Goal: Task Accomplishment & Management: Manage account settings

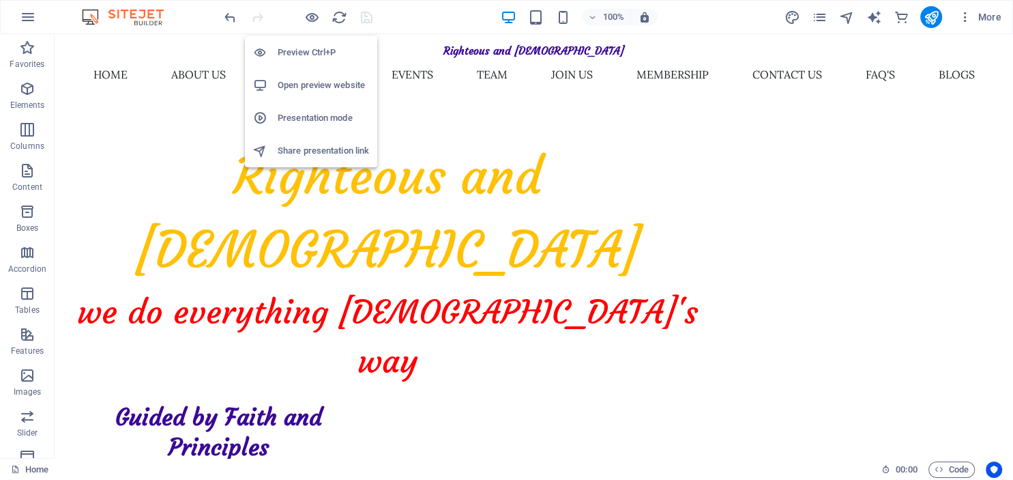
click at [310, 85] on h6 "Open preview website" at bounding box center [323, 85] width 91 height 16
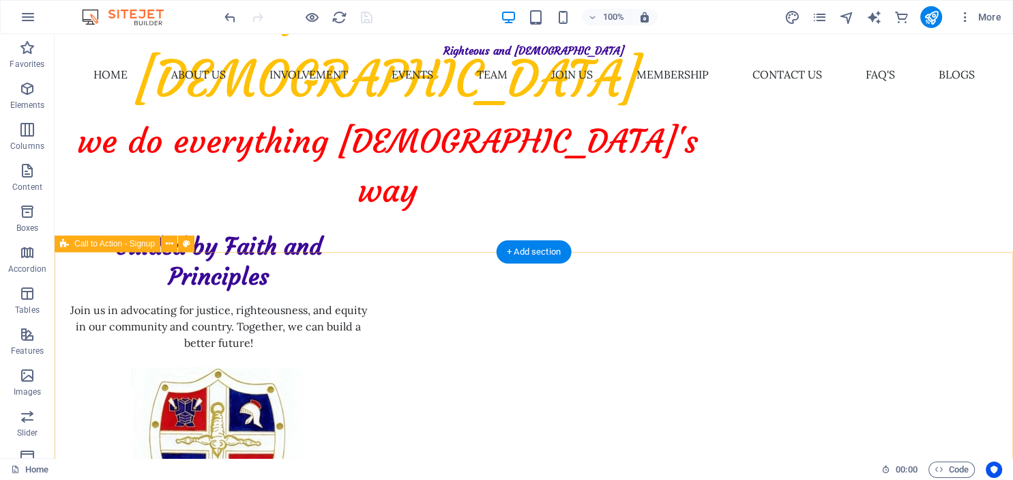
scroll to position [288, 0]
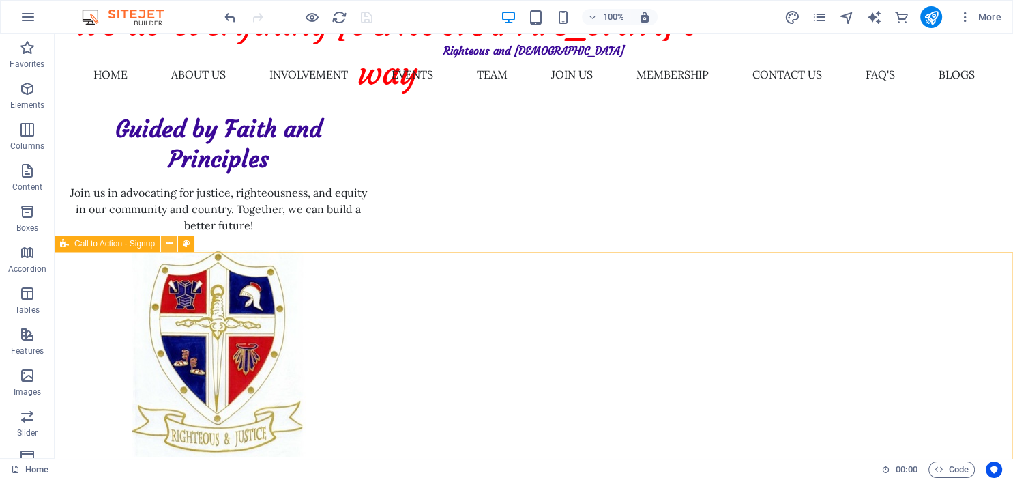
click at [170, 247] on icon at bounding box center [170, 244] width 8 height 14
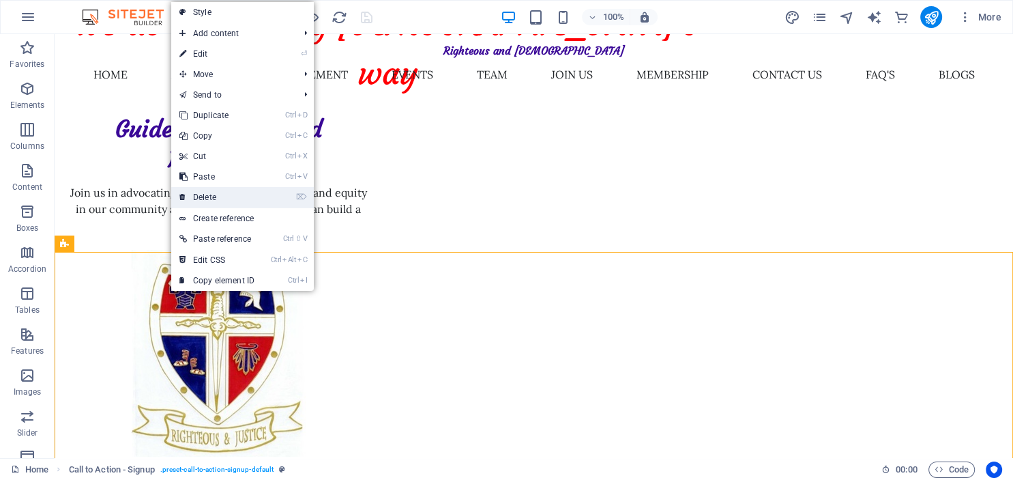
click at [213, 195] on link "⌦ Delete" at bounding box center [216, 197] width 91 height 20
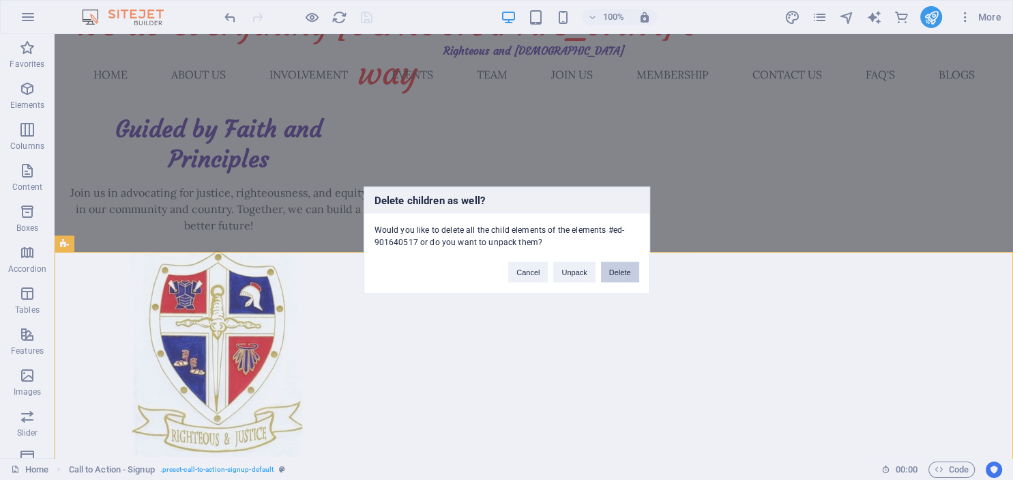
click at [618, 272] on button "Delete" at bounding box center [620, 271] width 38 height 20
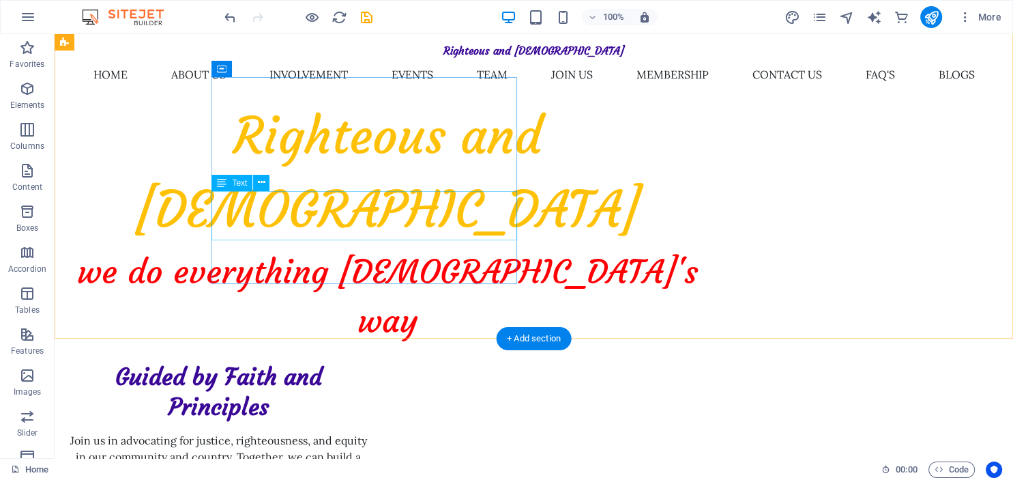
scroll to position [0, 0]
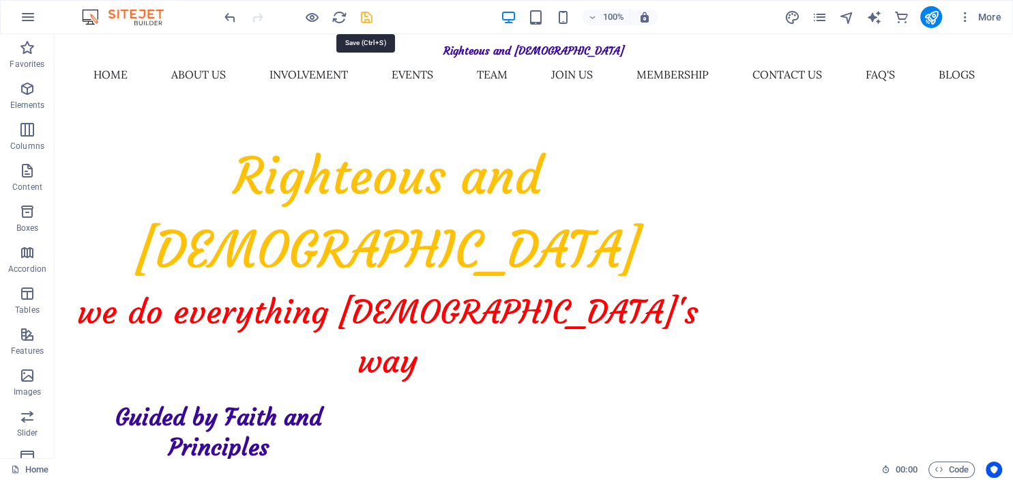
click at [365, 17] on icon "save" at bounding box center [367, 18] width 16 height 16
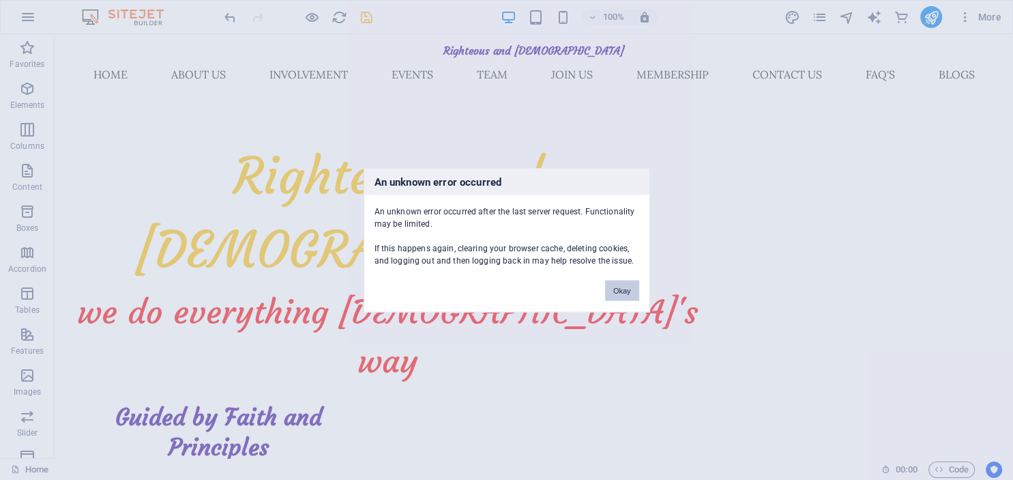
click at [623, 293] on button "Okay" at bounding box center [622, 290] width 34 height 20
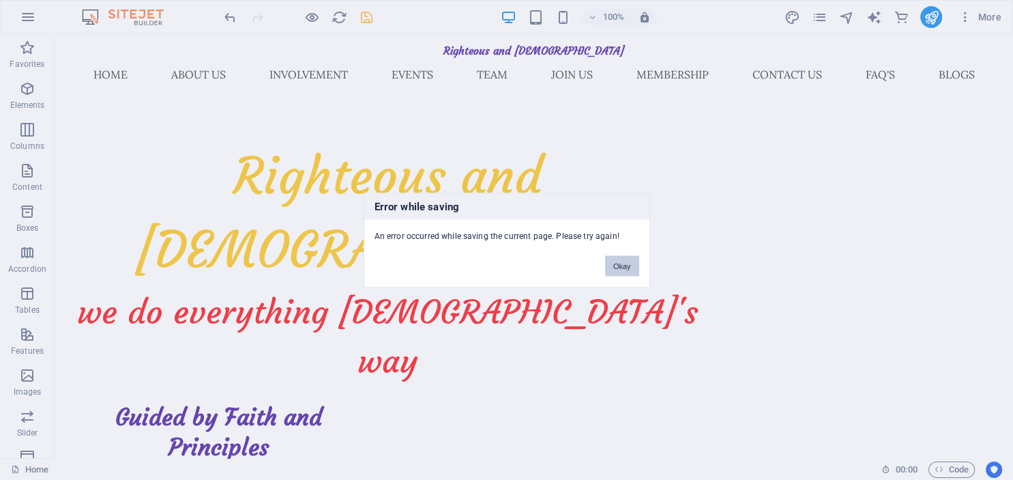
click at [622, 266] on button "Okay" at bounding box center [622, 265] width 34 height 20
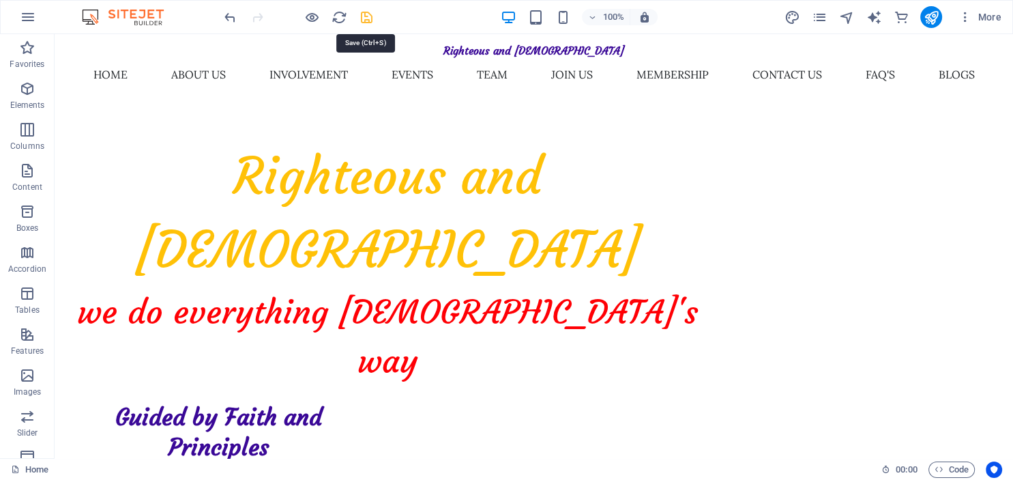
click at [366, 16] on icon "save" at bounding box center [367, 18] width 16 height 16
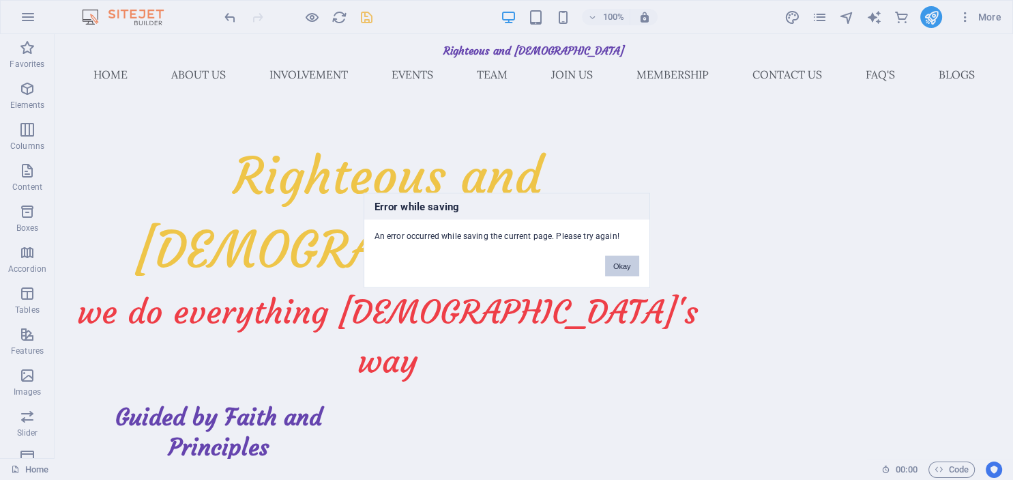
click at [615, 269] on button "Okay" at bounding box center [622, 265] width 34 height 20
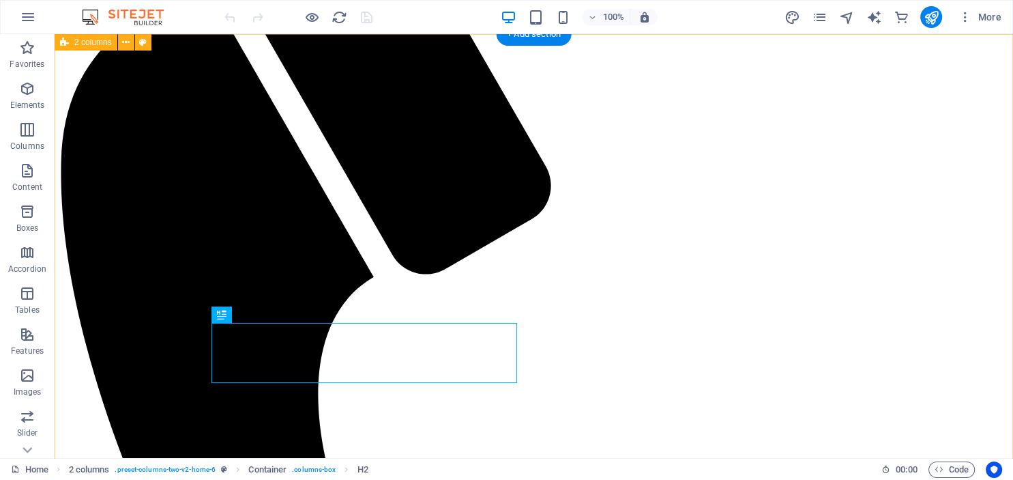
scroll to position [360, 0]
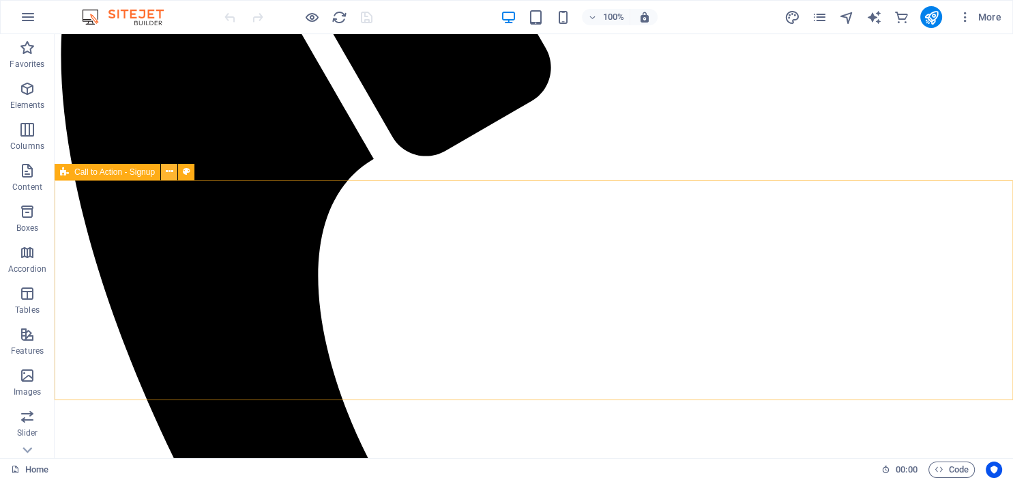
click at [168, 173] on icon at bounding box center [170, 171] width 8 height 14
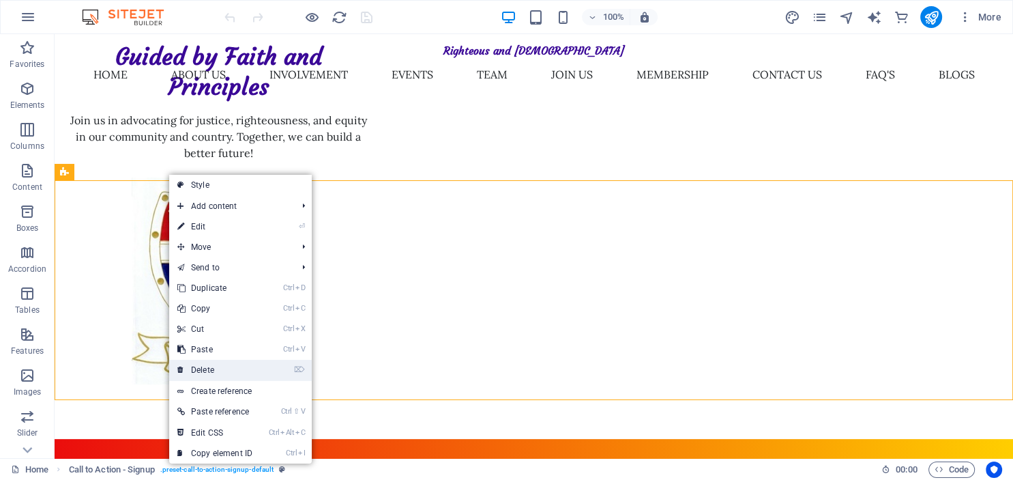
click at [211, 366] on link "⌦ Delete" at bounding box center [214, 369] width 91 height 20
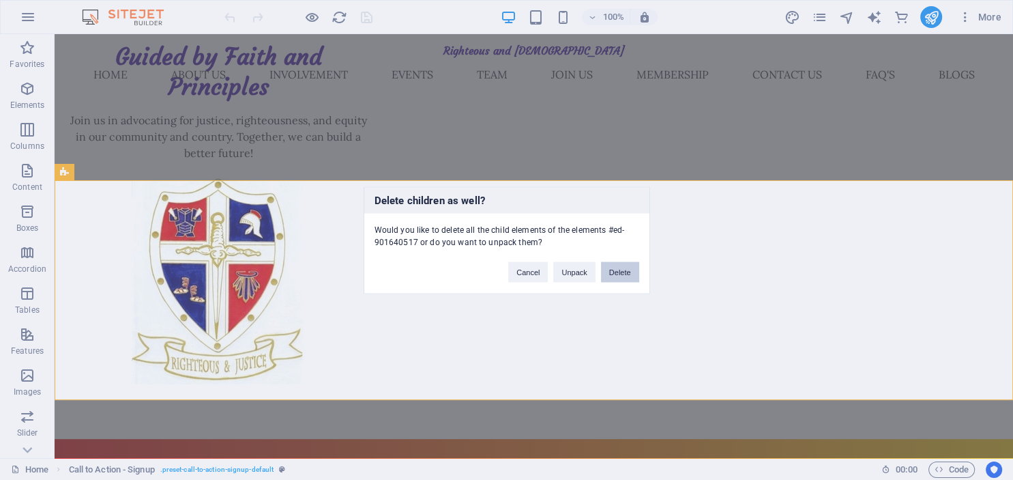
click at [611, 269] on button "Delete" at bounding box center [620, 271] width 38 height 20
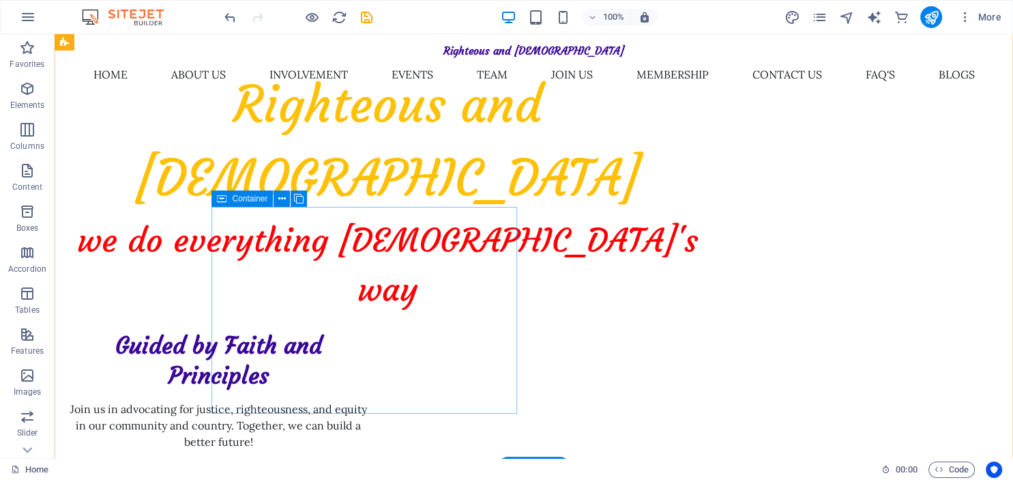
scroll to position [0, 0]
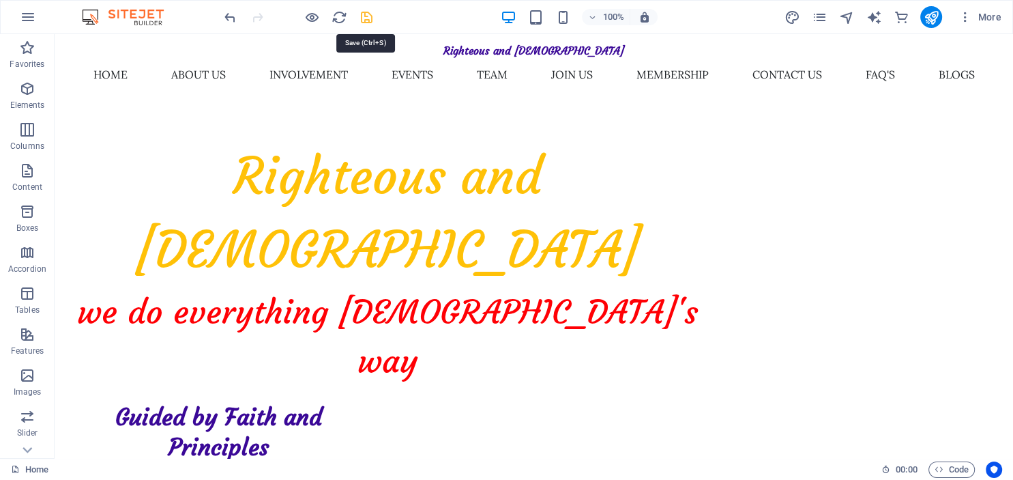
click at [367, 18] on icon "save" at bounding box center [367, 18] width 16 height 16
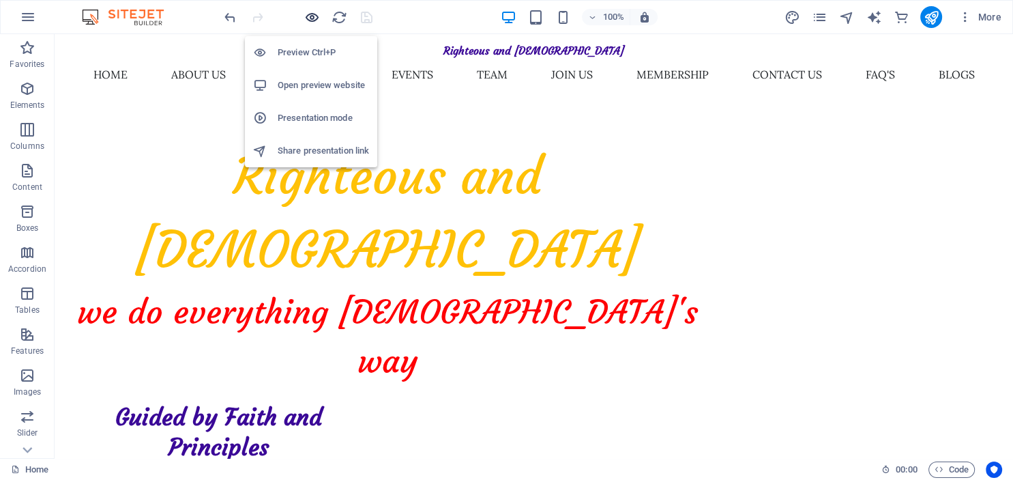
click at [314, 15] on icon "button" at bounding box center [312, 18] width 16 height 16
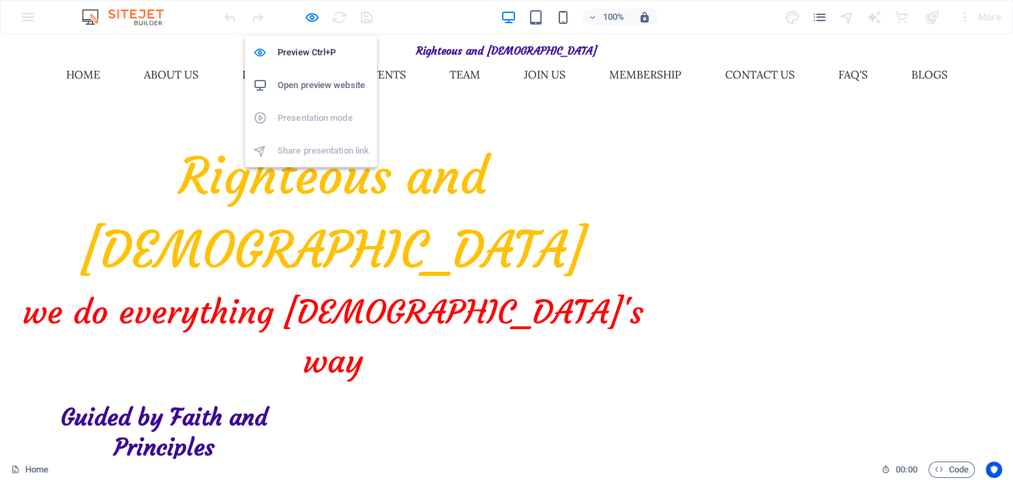
click at [317, 85] on h6 "Open preview website" at bounding box center [323, 85] width 91 height 16
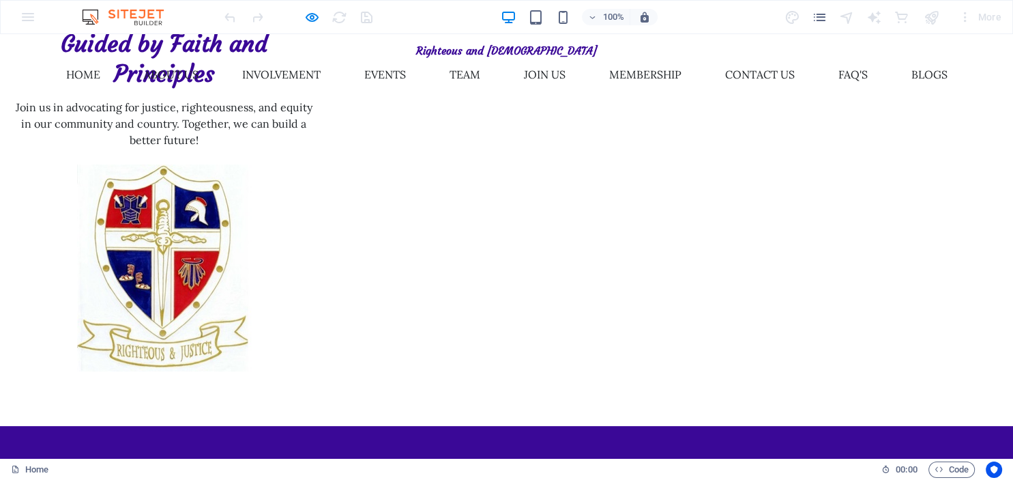
scroll to position [423, 0]
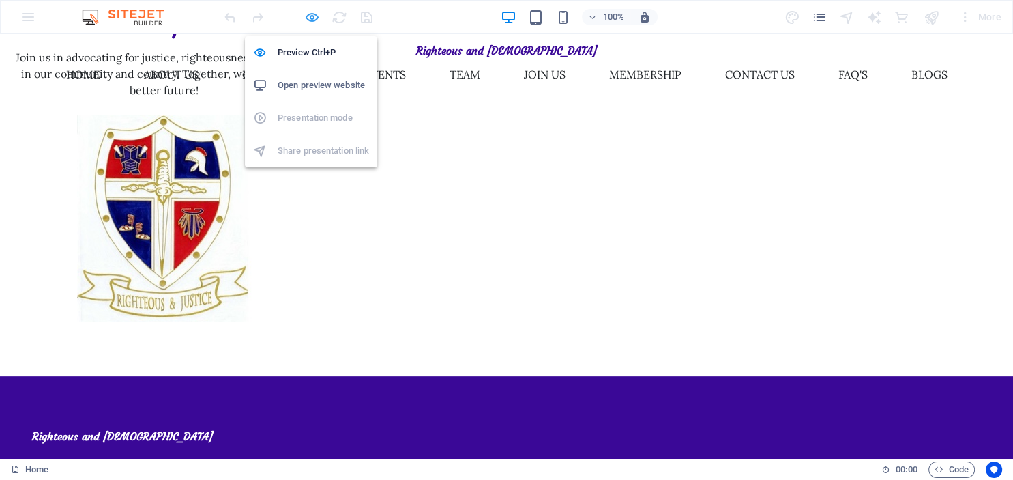
click at [312, 17] on icon "button" at bounding box center [312, 18] width 16 height 16
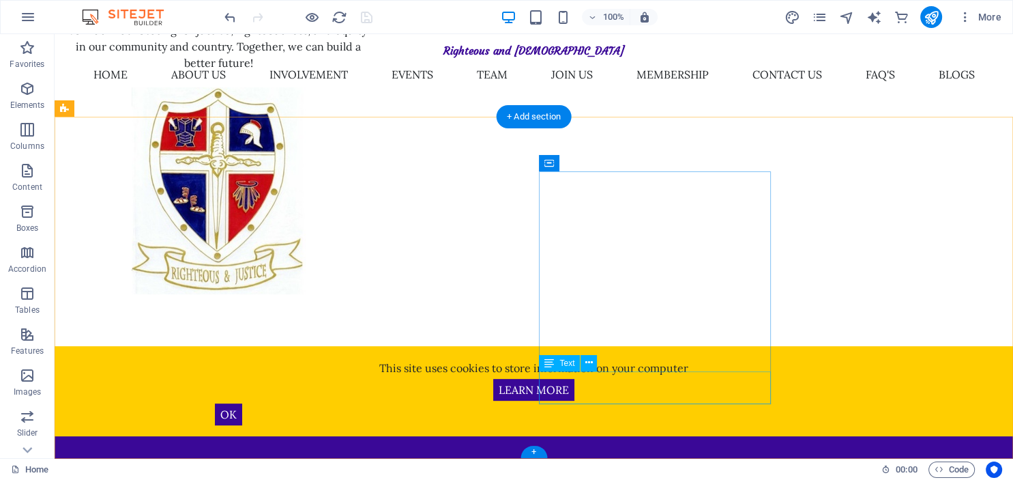
scroll to position [467, 0]
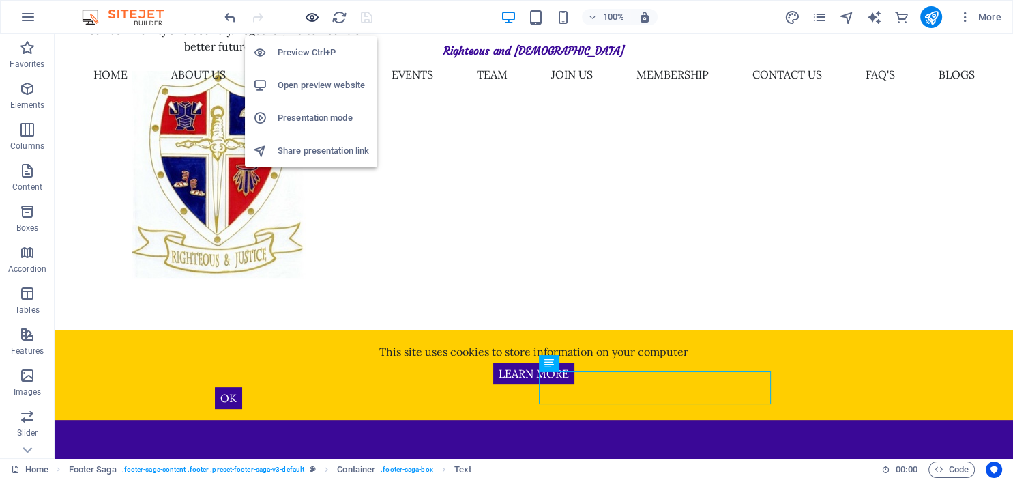
click at [310, 16] on icon "button" at bounding box center [312, 18] width 16 height 16
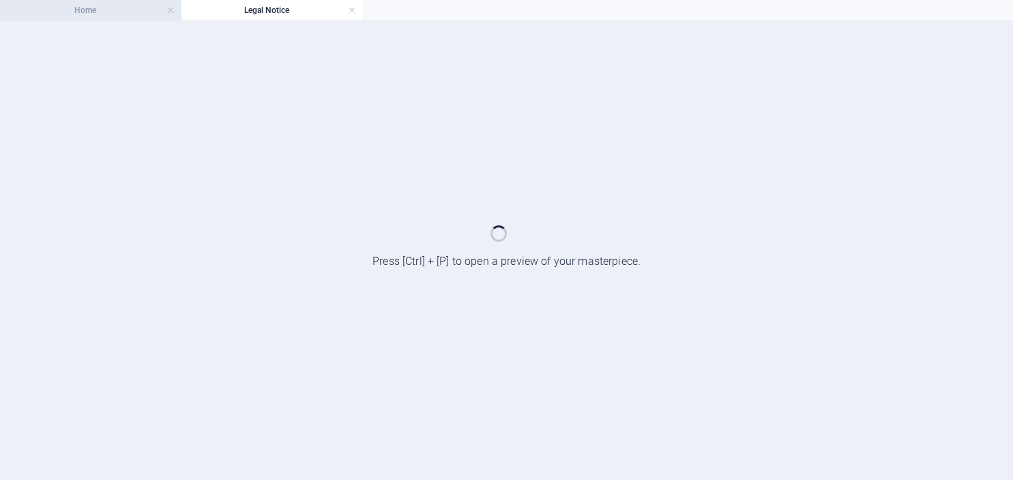
scroll to position [0, 0]
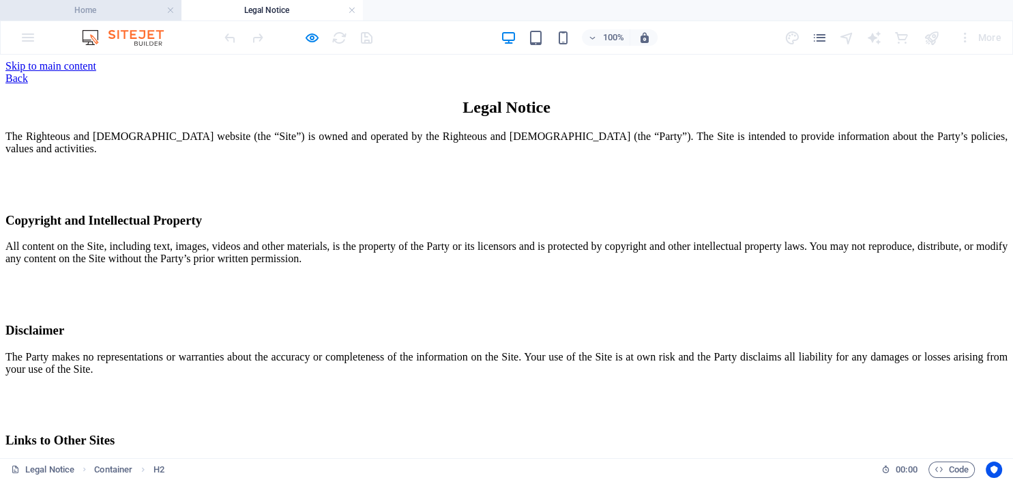
drag, startPoint x: 103, startPoint y: 14, endPoint x: 201, endPoint y: 105, distance: 133.7
click at [103, 14] on h4 "Home" at bounding box center [90, 10] width 181 height 15
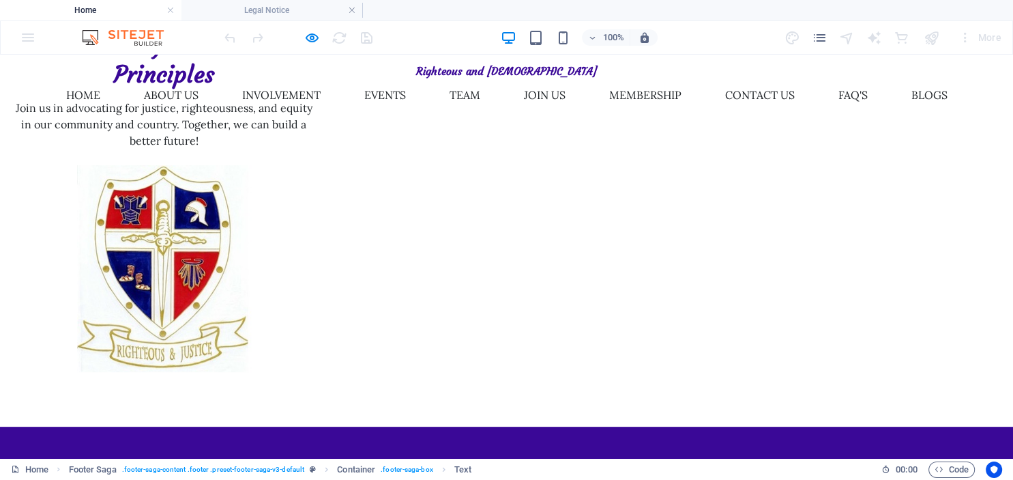
scroll to position [392, 0]
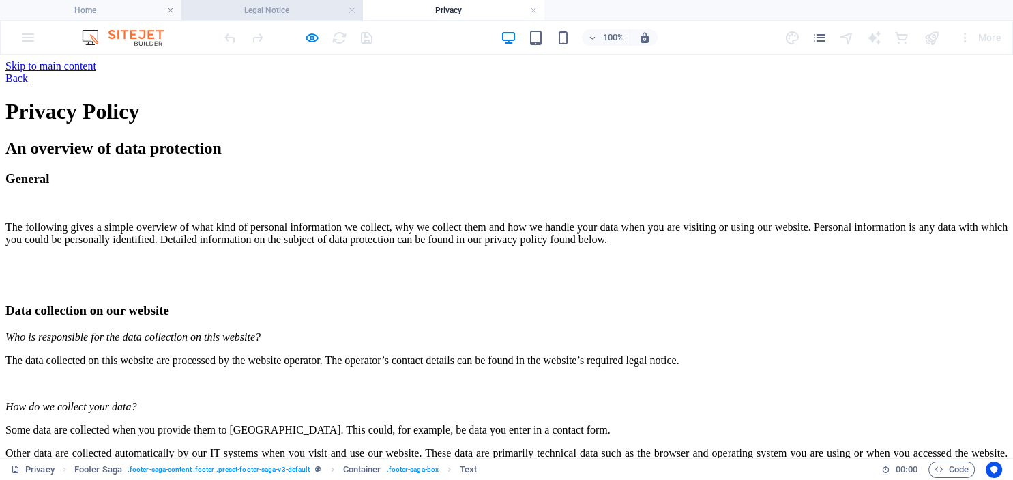
scroll to position [0, 0]
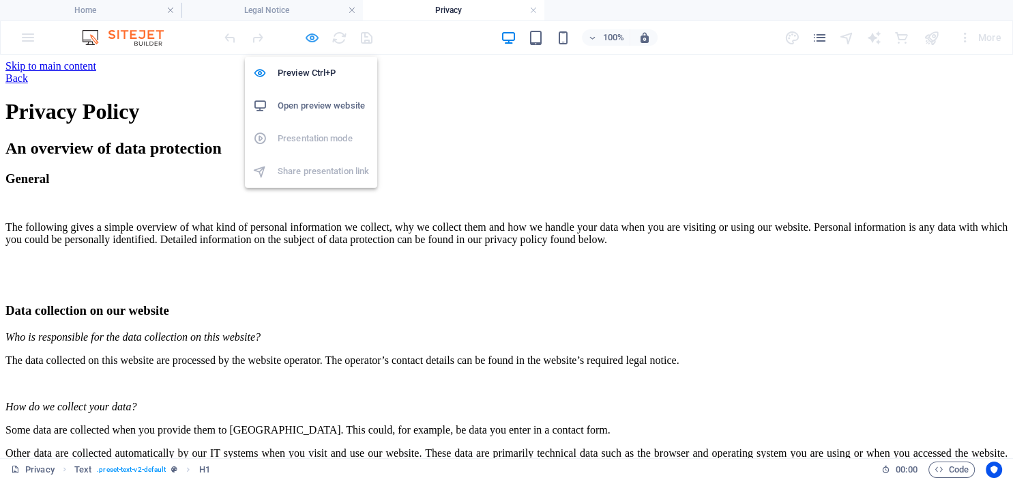
click at [308, 38] on icon "button" at bounding box center [312, 38] width 16 height 16
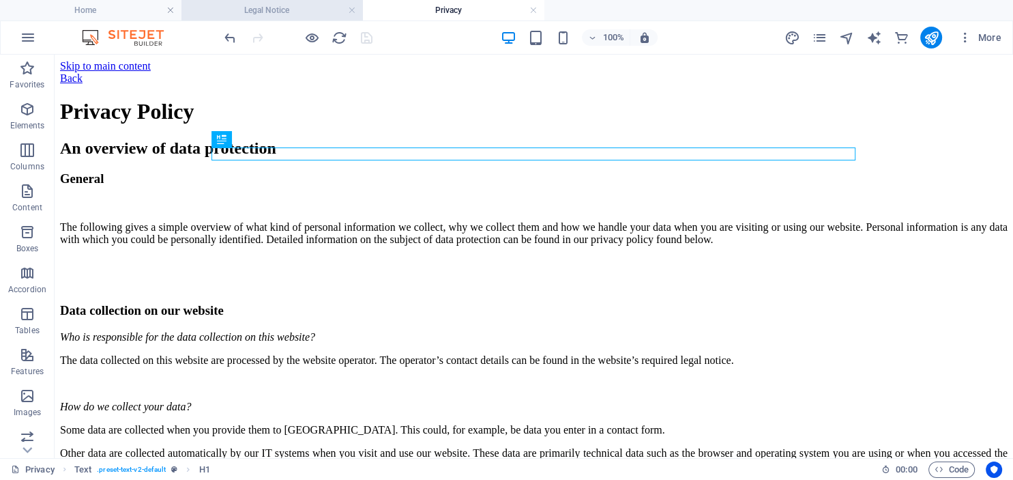
click at [262, 9] on h4 "Legal Notice" at bounding box center [271, 10] width 181 height 15
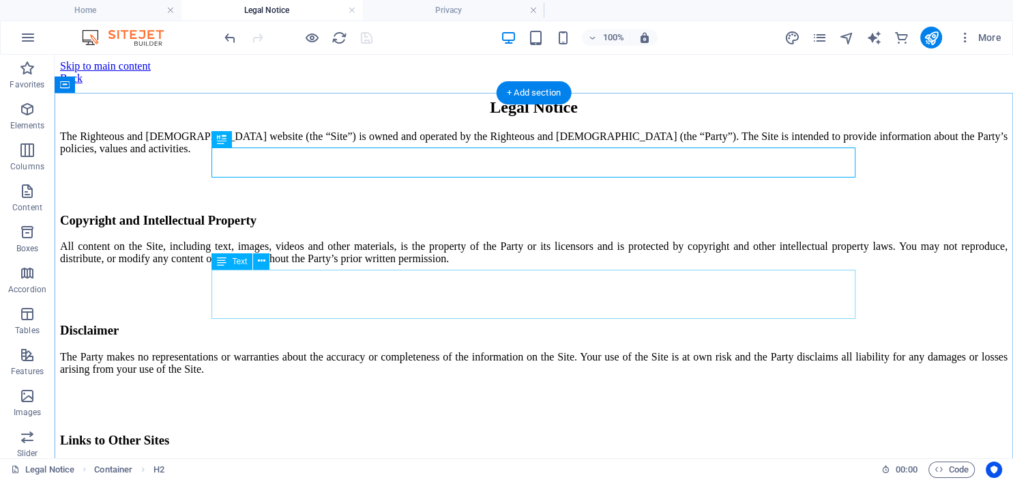
click at [601, 265] on div "All content on the Site, including text, images, videos and other materials, is…" at bounding box center [533, 252] width 947 height 25
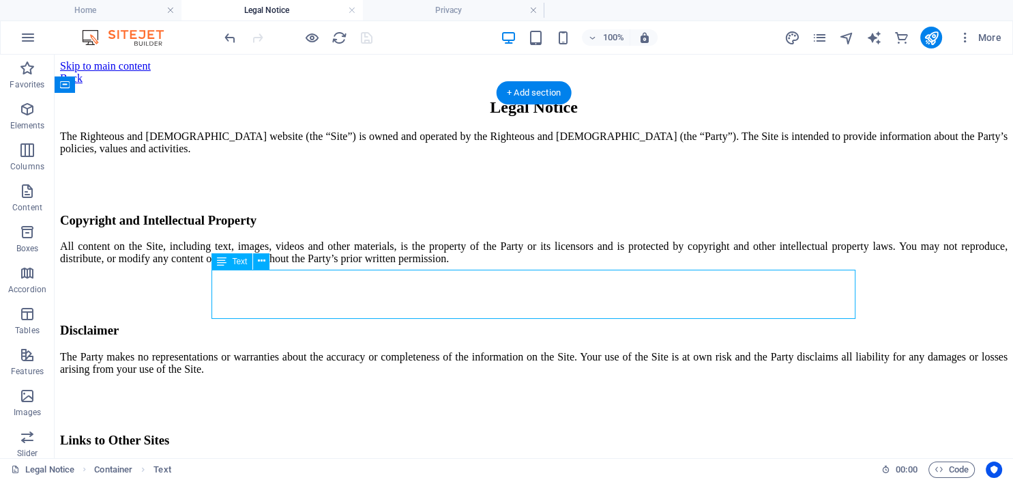
click at [599, 265] on div "All content on the Site, including text, images, videos and other materials, is…" at bounding box center [533, 252] width 947 height 25
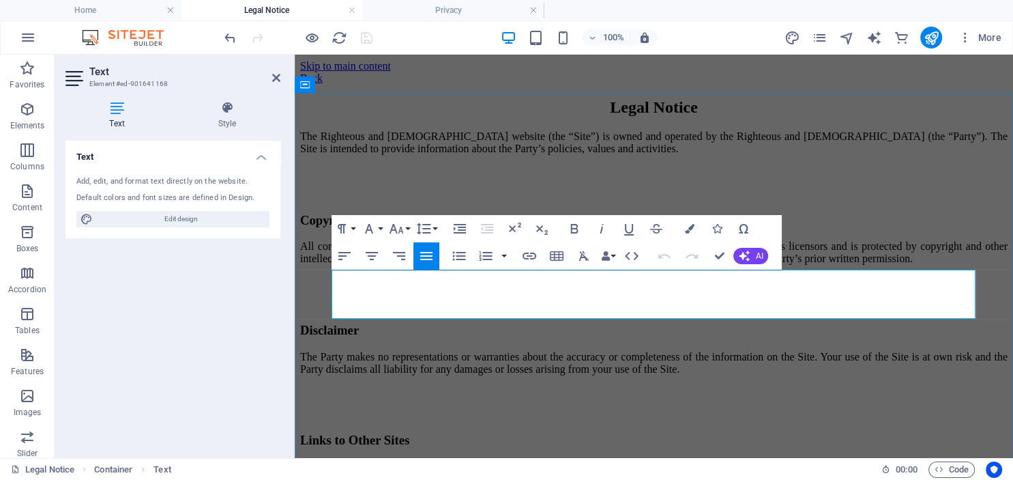
click at [724, 265] on p "All content on the Site, including text, images, videos and other materials, is…" at bounding box center [653, 252] width 707 height 25
click at [969, 265] on p "All content on the Site, including text, images, videos and other materials, ar…" at bounding box center [653, 252] width 707 height 25
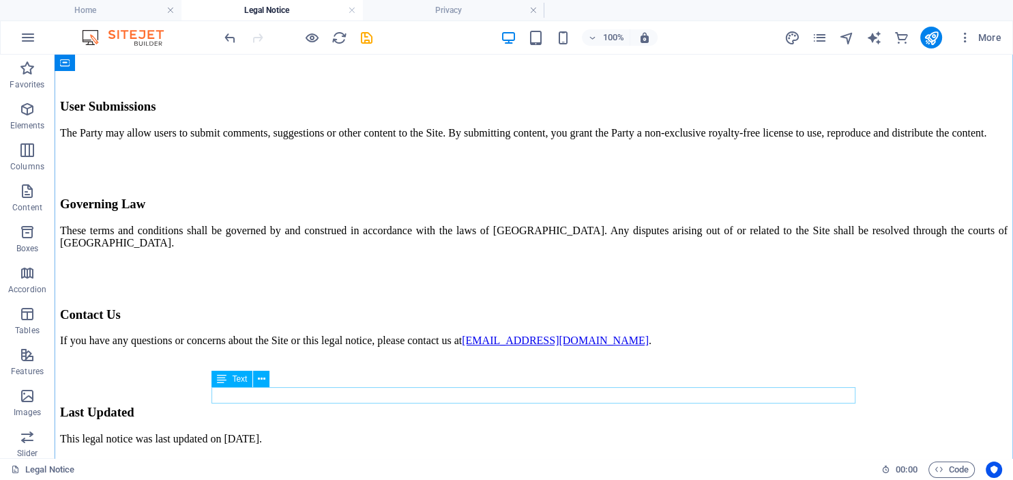
scroll to position [445, 0]
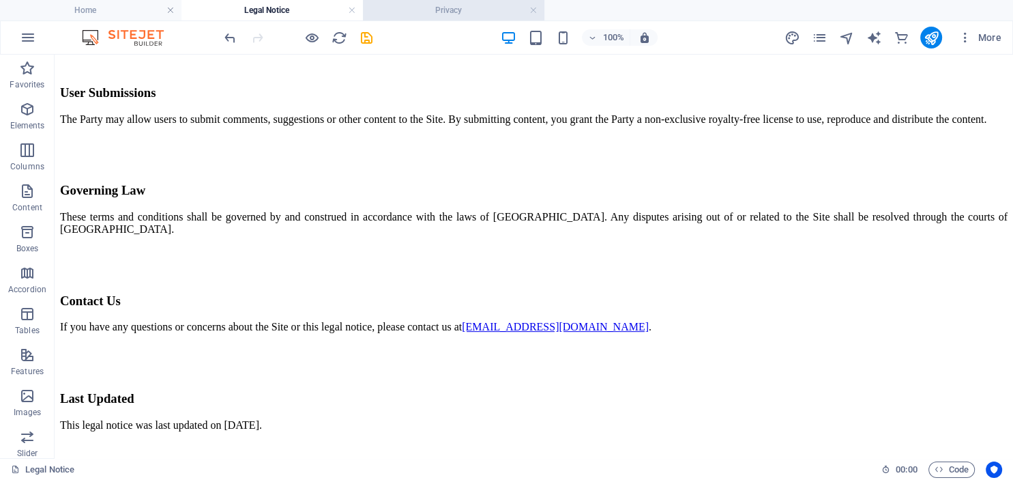
click at [447, 11] on h4 "Privacy" at bounding box center [453, 10] width 181 height 15
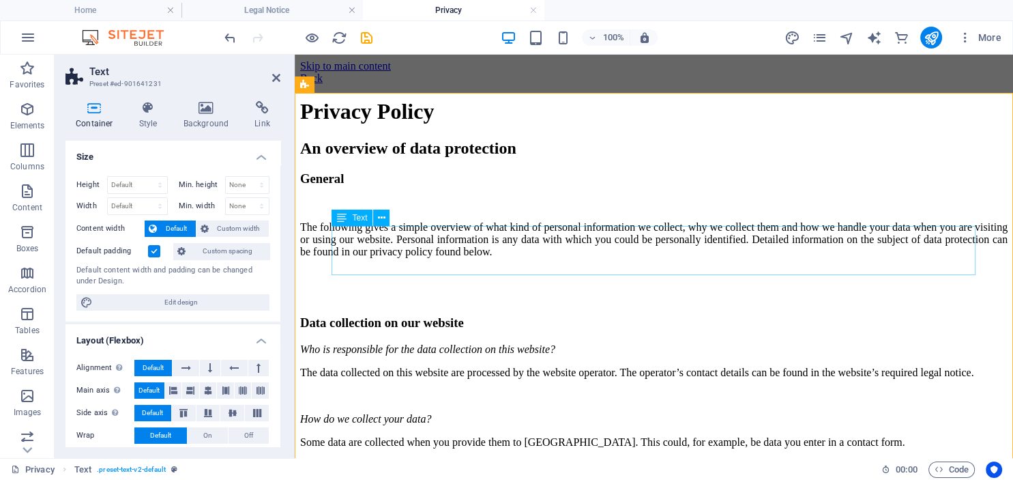
click at [784, 252] on div "The following gives a simple overview of what kind of personal information we c…" at bounding box center [653, 239] width 707 height 37
click at [729, 252] on div "The following gives a simple overview of what kind of personal information we c…" at bounding box center [653, 239] width 707 height 37
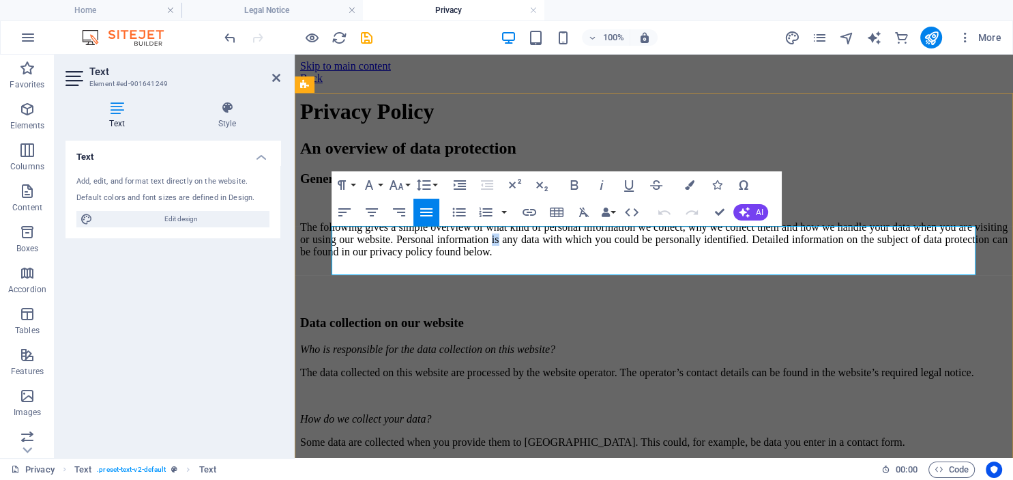
drag, startPoint x: 729, startPoint y: 253, endPoint x: 738, endPoint y: 253, distance: 8.9
click at [738, 253] on p "The following gives a simple overview of what kind of personal information we c…" at bounding box center [653, 239] width 707 height 37
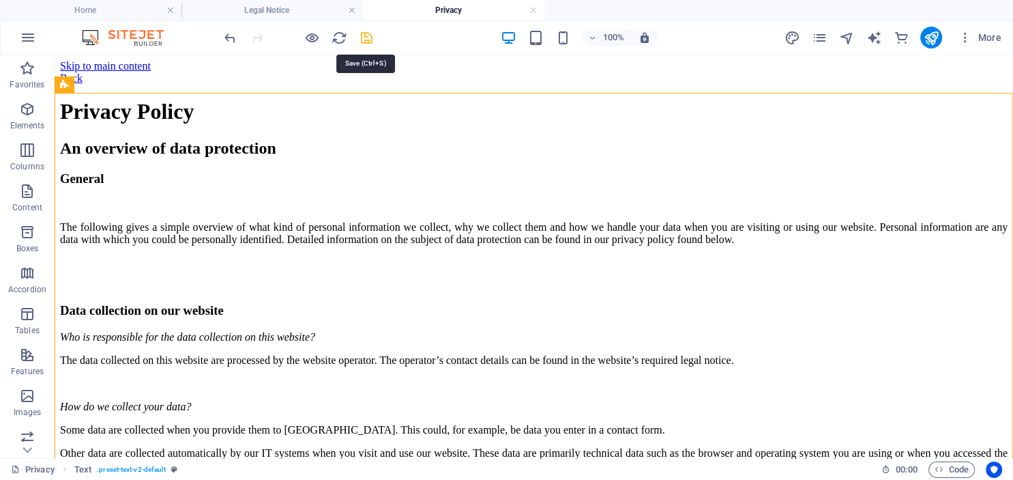
click at [368, 40] on icon "save" at bounding box center [367, 38] width 16 height 16
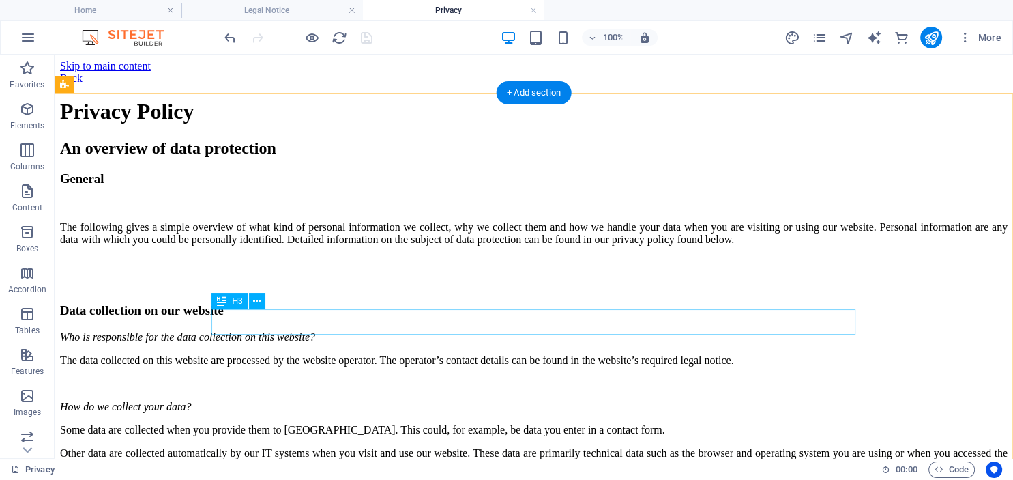
click at [262, 318] on div "Data collection on our website" at bounding box center [533, 310] width 947 height 15
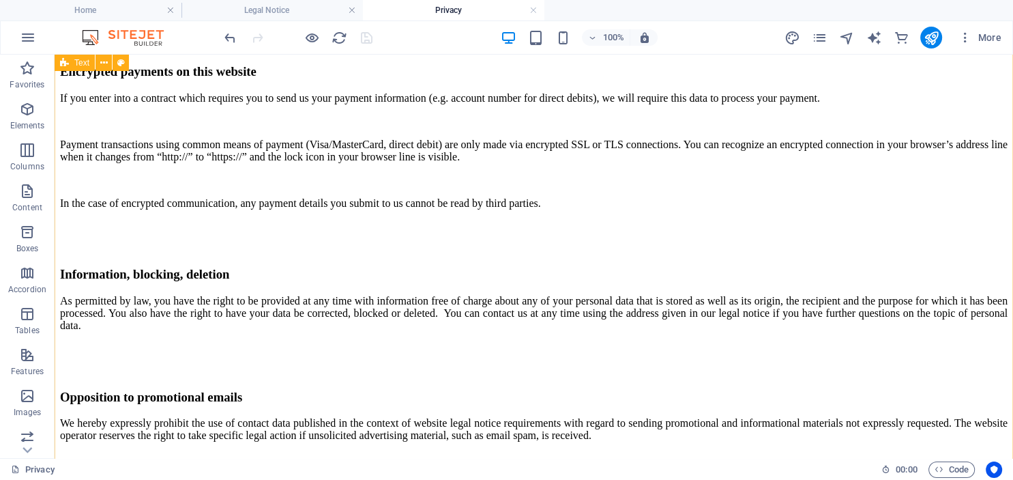
scroll to position [1512, 0]
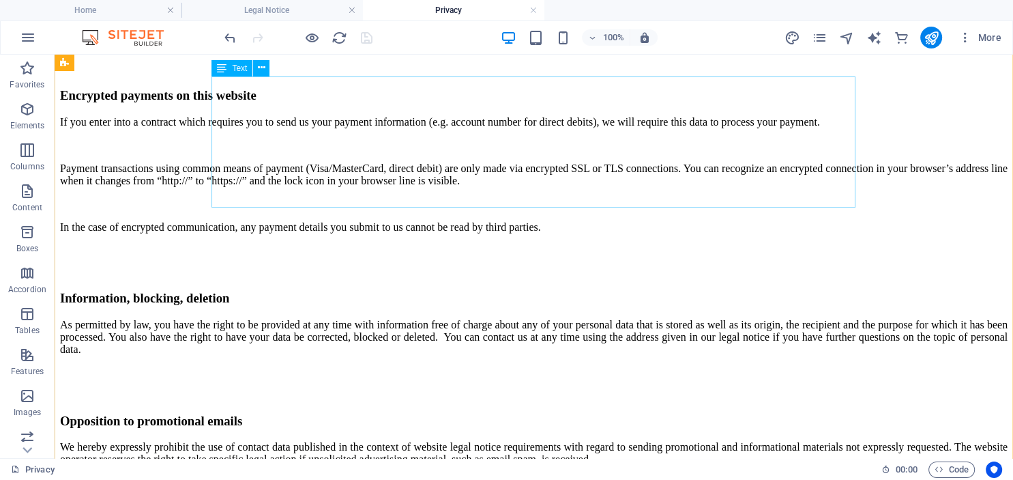
click at [230, 117] on div "If you enter into a contract which requires you to send us your payment informa…" at bounding box center [533, 174] width 947 height 117
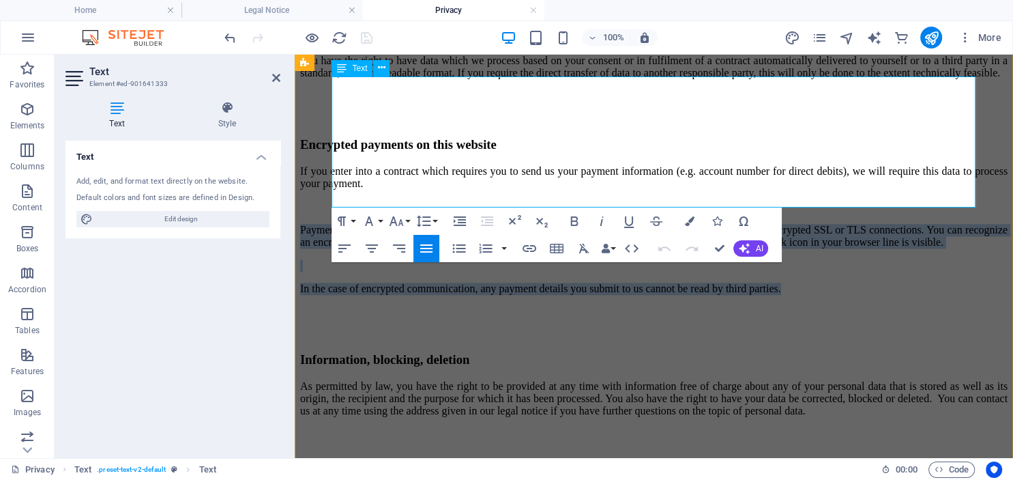
drag, startPoint x: 334, startPoint y: 135, endPoint x: 932, endPoint y: 195, distance: 601.2
click at [932, 195] on div "If you enter into a contract which requires you to send us your payment informa…" at bounding box center [653, 230] width 707 height 130
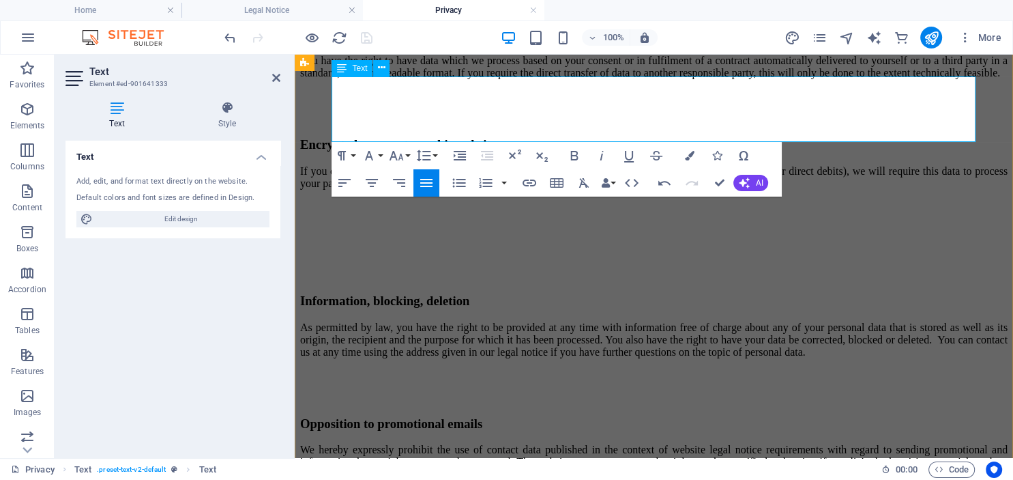
click at [614, 165] on p "If you enter into a contract which requires you to send us your payment informa…" at bounding box center [653, 177] width 707 height 25
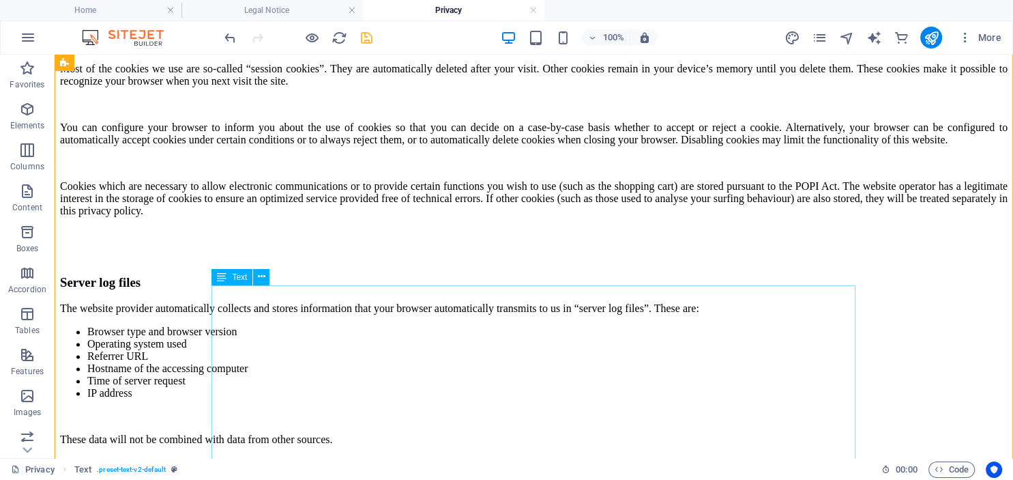
scroll to position [2016, 0]
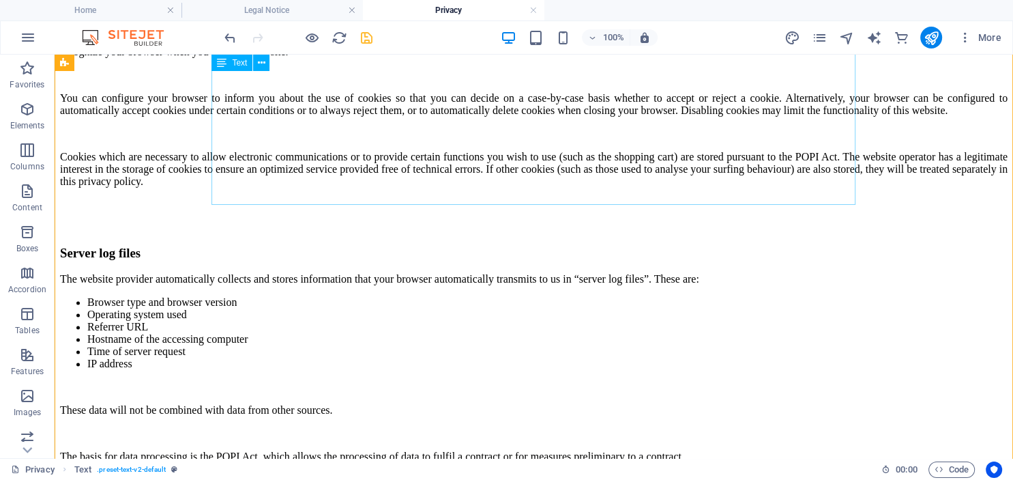
click at [448, 184] on div "Some of our web pages use cookies. Cookies do not harm your computer and do not…" at bounding box center [533, 81] width 947 height 213
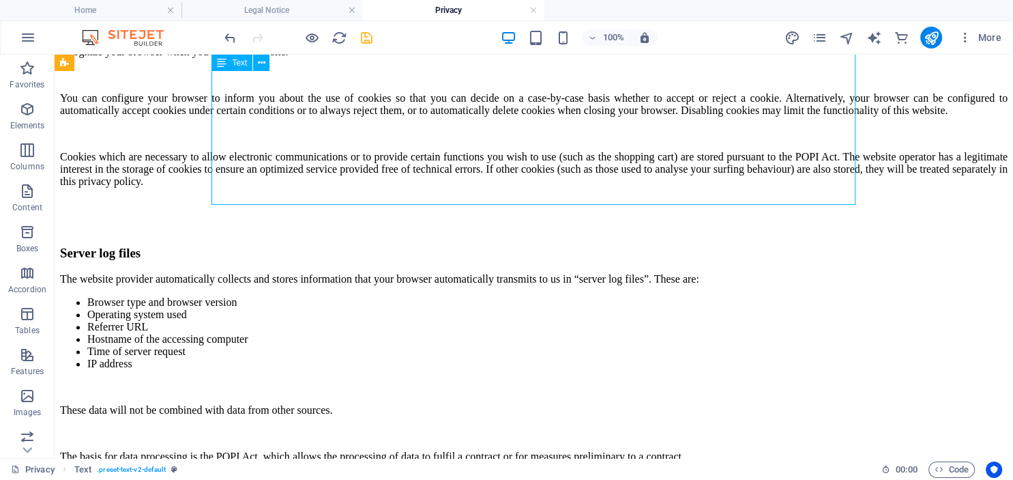
click at [448, 184] on div "Some of our web pages use cookies. Cookies do not harm your computer and do not…" at bounding box center [533, 81] width 947 height 213
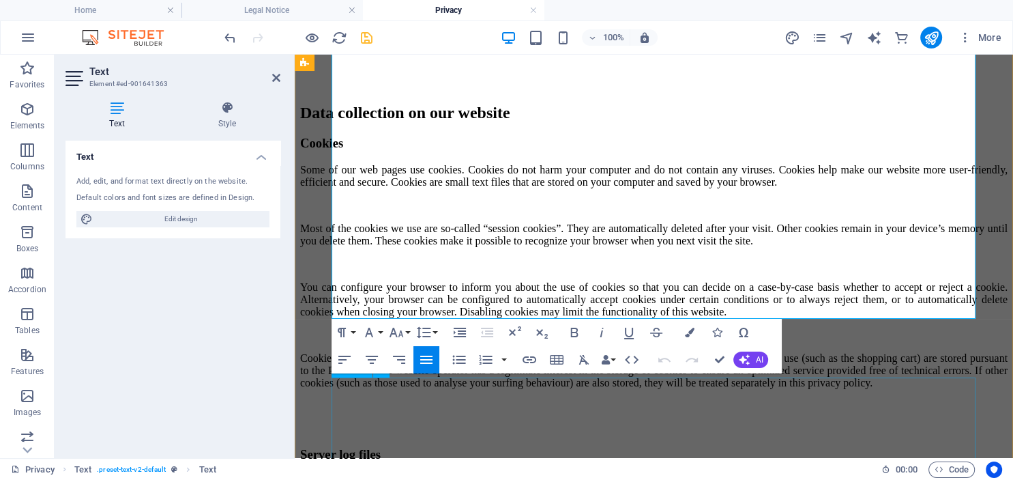
scroll to position [1902, 0]
click at [573, 351] on p "Cookies which are necessary to allow electronic communications or to provide ce…" at bounding box center [653, 369] width 707 height 37
click at [300, 362] on div "Privacy Policy An overview of data protection General The following gives a sim…" at bounding box center [653, 262] width 707 height 4131
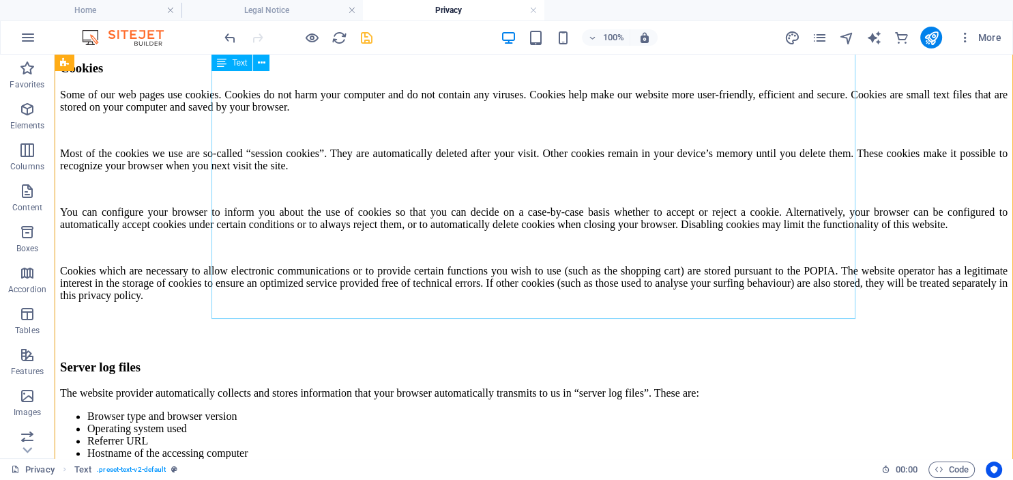
click at [460, 282] on div "Some of our web pages use cookies. Cookies do not harm your computer and do not…" at bounding box center [533, 195] width 947 height 213
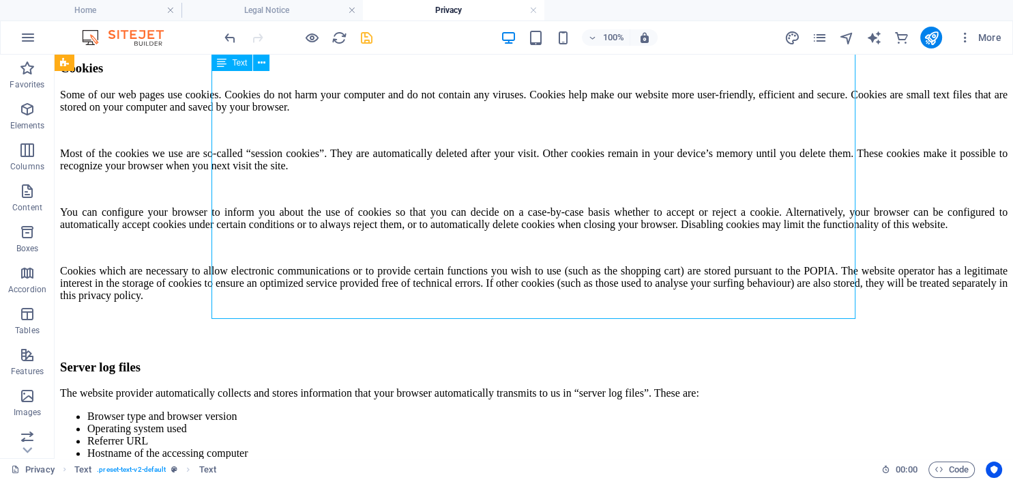
click at [460, 282] on div "Some of our web pages use cookies. Cookies do not harm your computer and do not…" at bounding box center [533, 195] width 947 height 213
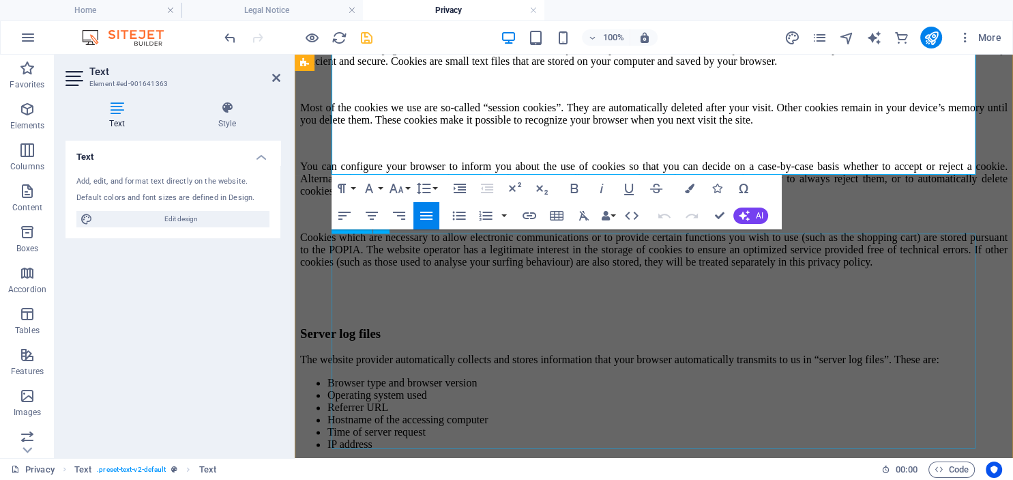
scroll to position [2046, 0]
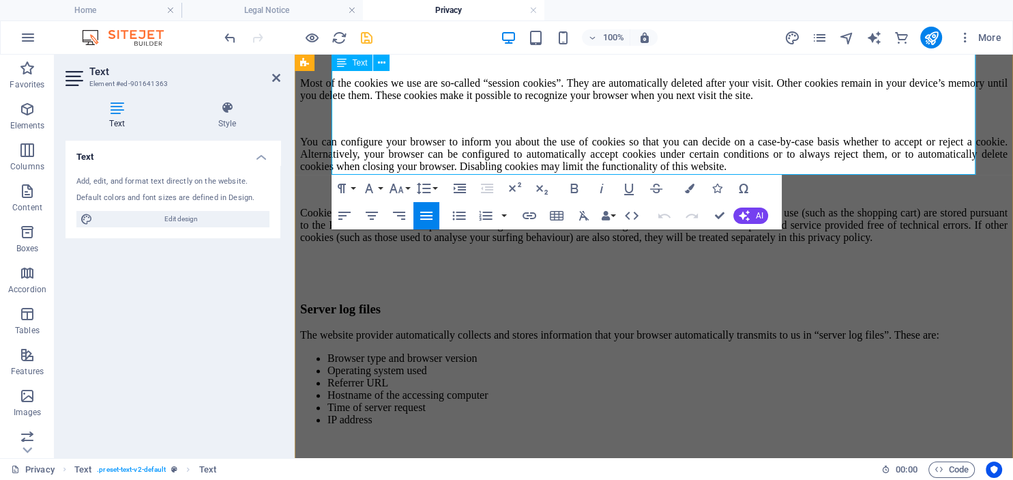
click at [558, 207] on p "Cookies which are necessary to allow electronic communications or to provide ce…" at bounding box center [653, 225] width 707 height 37
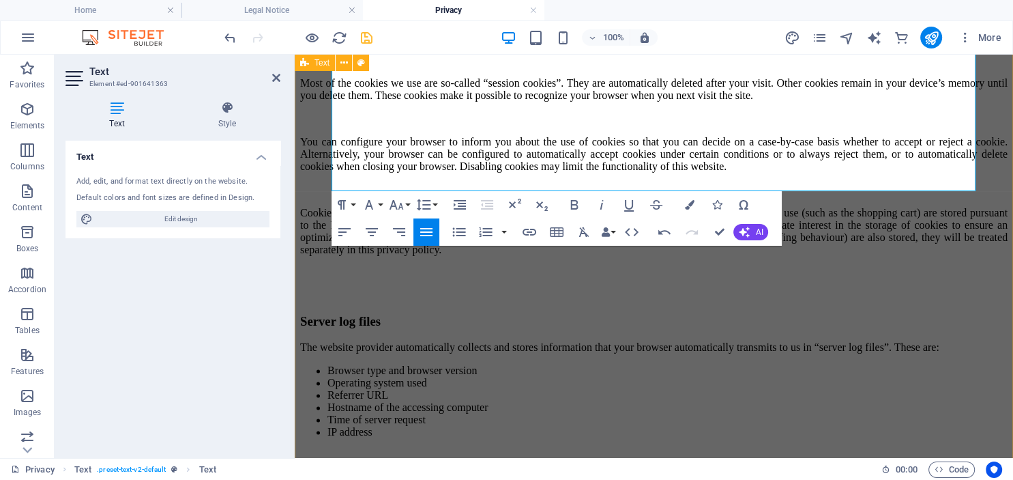
click at [312, 321] on div "Privacy Policy An overview of data protection General The following gives a sim…" at bounding box center [653, 125] width 707 height 4144
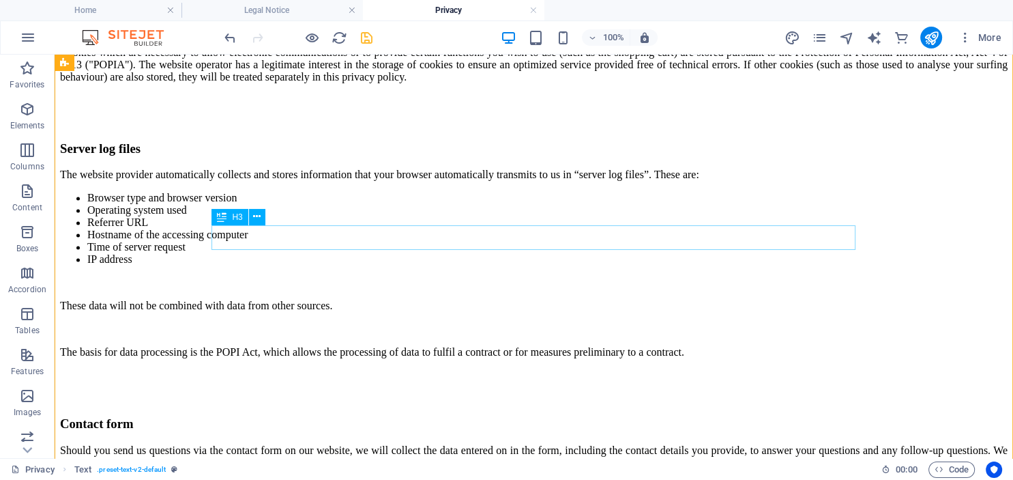
scroll to position [2263, 0]
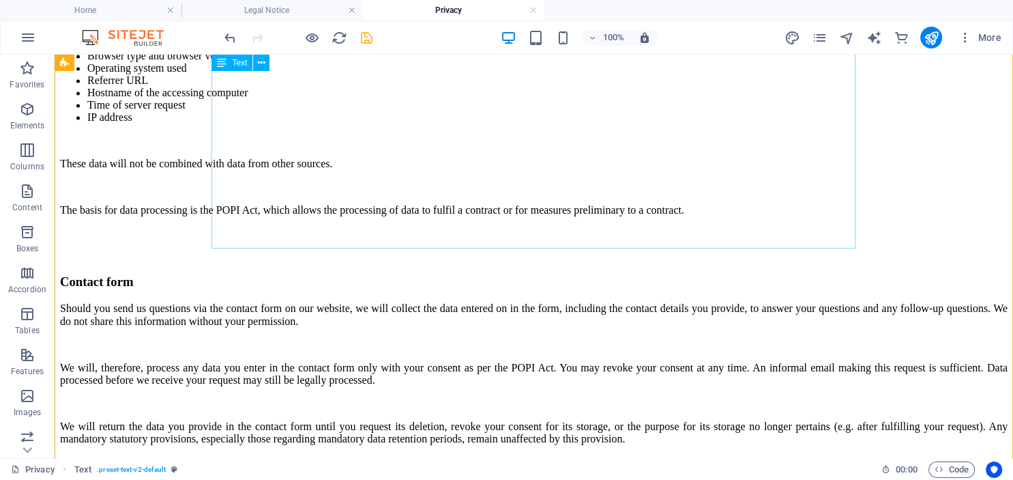
click at [435, 216] on div "The website provider automatically collects and stores information that your br…" at bounding box center [533, 122] width 947 height 190
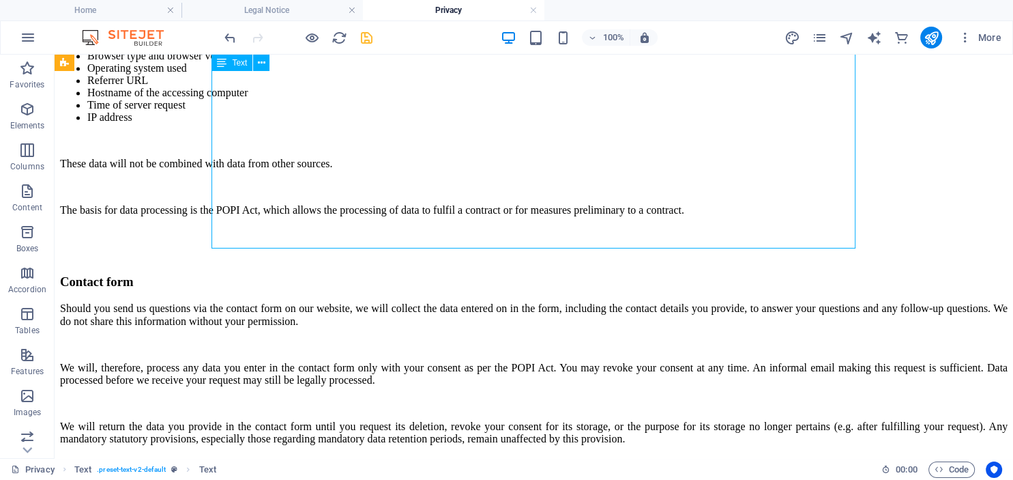
click at [435, 216] on div "The website provider automatically collects and stores information that your br…" at bounding box center [533, 122] width 947 height 190
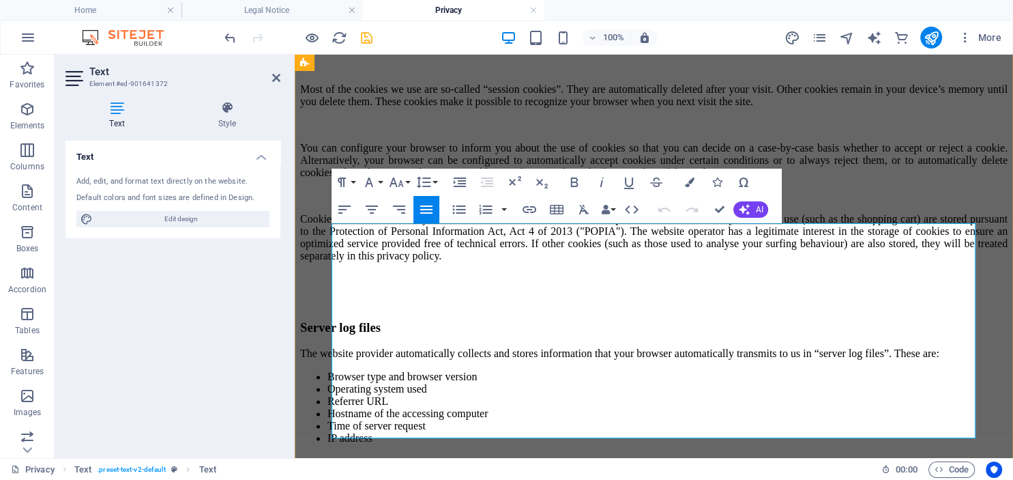
scroll to position [2256, 0]
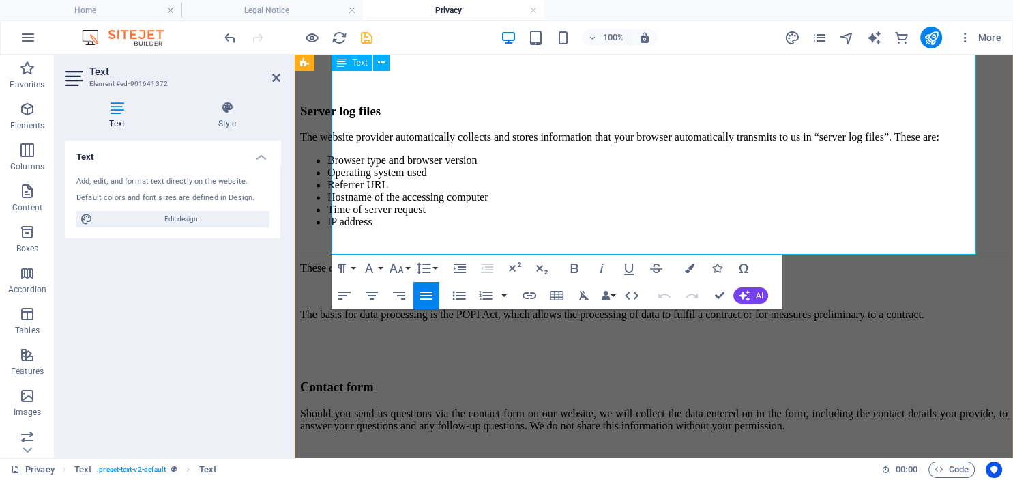
click at [558, 308] on p "The basis for data processing is the POPI Act, which allows the processing of d…" at bounding box center [653, 314] width 707 height 12
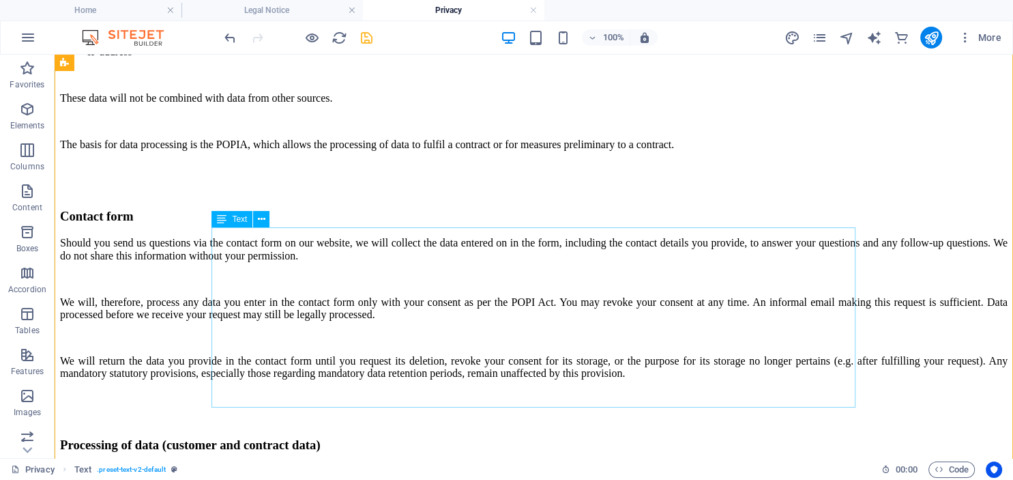
scroll to position [2400, 0]
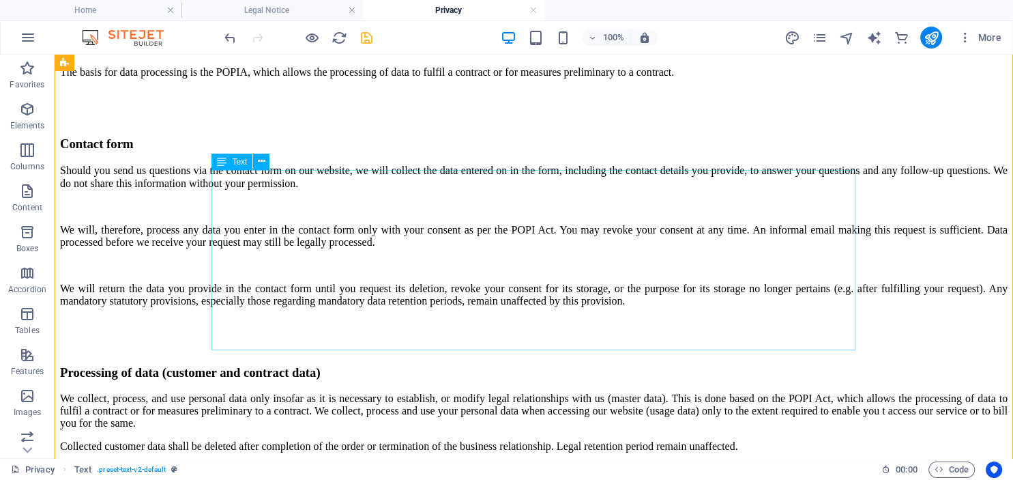
click at [755, 275] on div "Should you send us questions via the contact form on our website, we will colle…" at bounding box center [533, 235] width 947 height 142
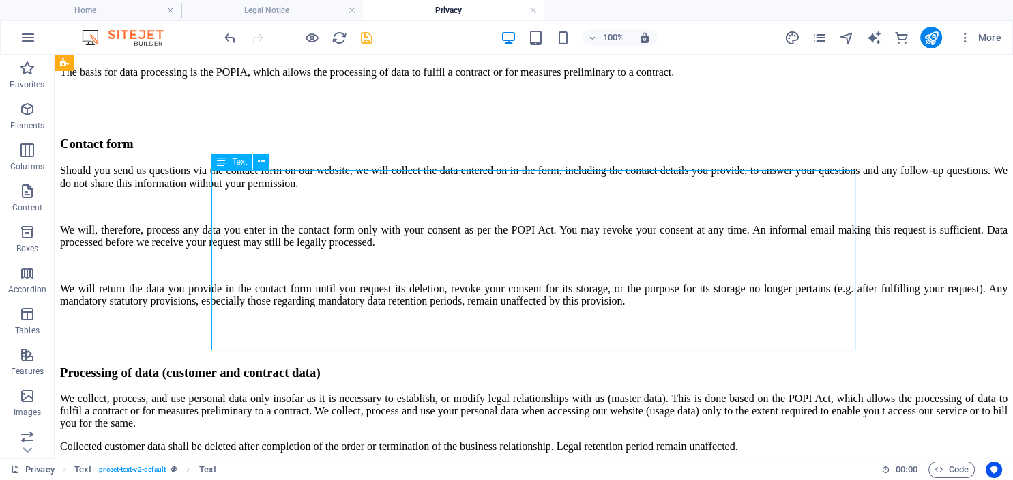
click at [755, 275] on div "Should you send us questions via the contact form on our website, we will colle…" at bounding box center [533, 235] width 947 height 142
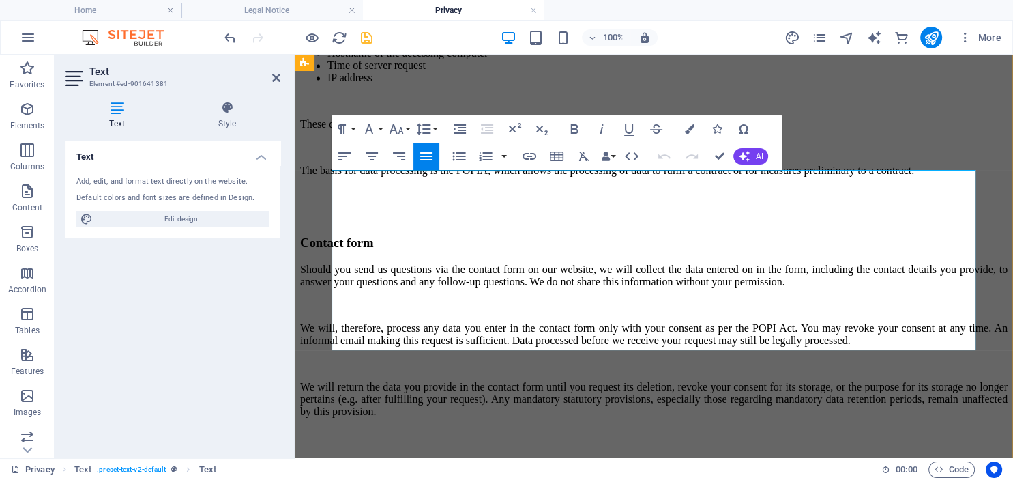
click at [870, 321] on p "We will, therefore, process any data you enter in the contact form only with yo…" at bounding box center [653, 333] width 707 height 25
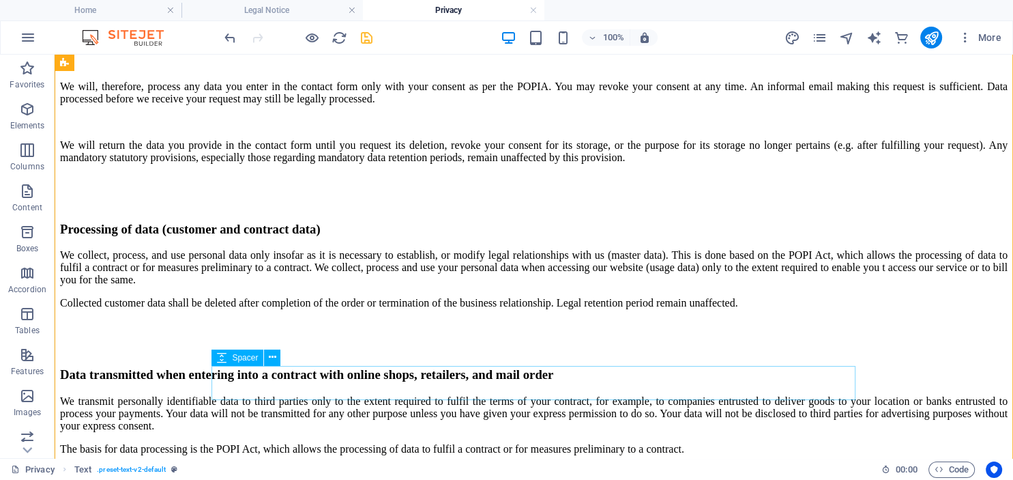
scroll to position [2544, 0]
click at [422, 296] on div "We collect, process, and use personal data only insofar as it is necessary to e…" at bounding box center [533, 278] width 947 height 60
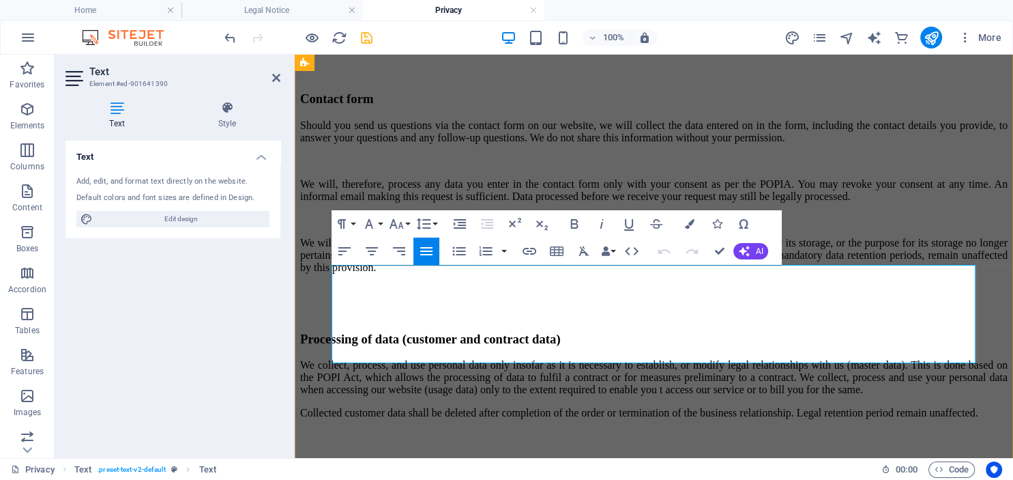
click at [571, 358] on p "We collect, process, and use personal data only insofar as it is necessary to e…" at bounding box center [653, 376] width 707 height 37
click at [765, 358] on p "We collect, process, and use personal data only insofar as it is necessary to e…" at bounding box center [653, 376] width 707 height 37
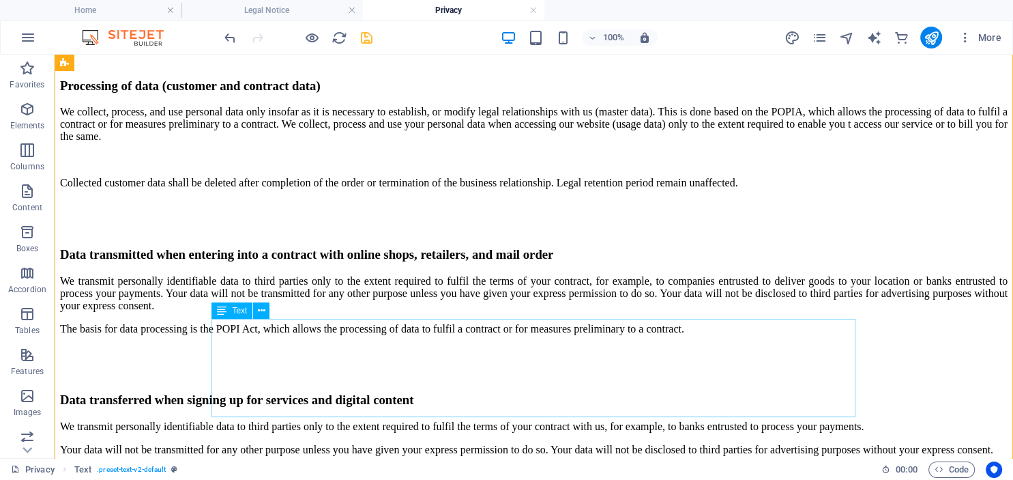
scroll to position [2688, 0]
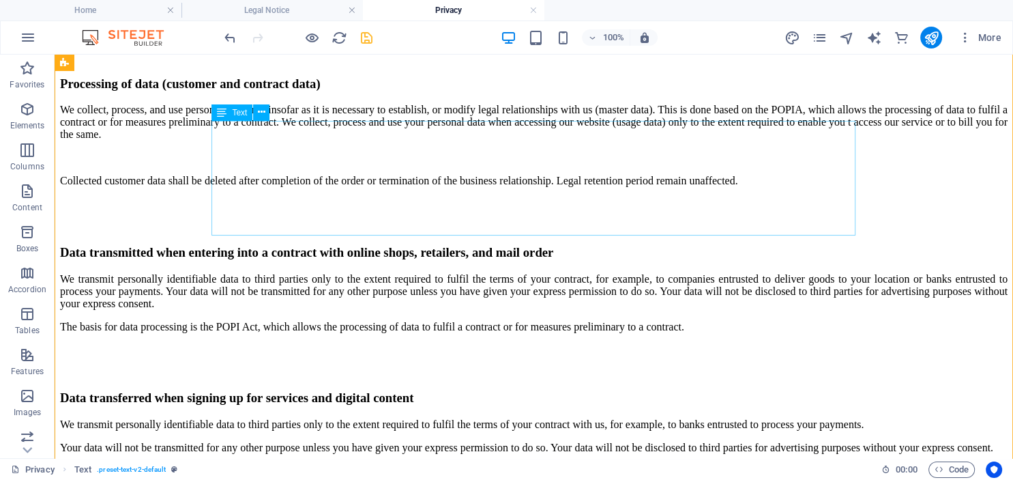
click at [366, 182] on div "We collect, process, and use personal data only insofar as it is necessary to e…" at bounding box center [533, 145] width 947 height 83
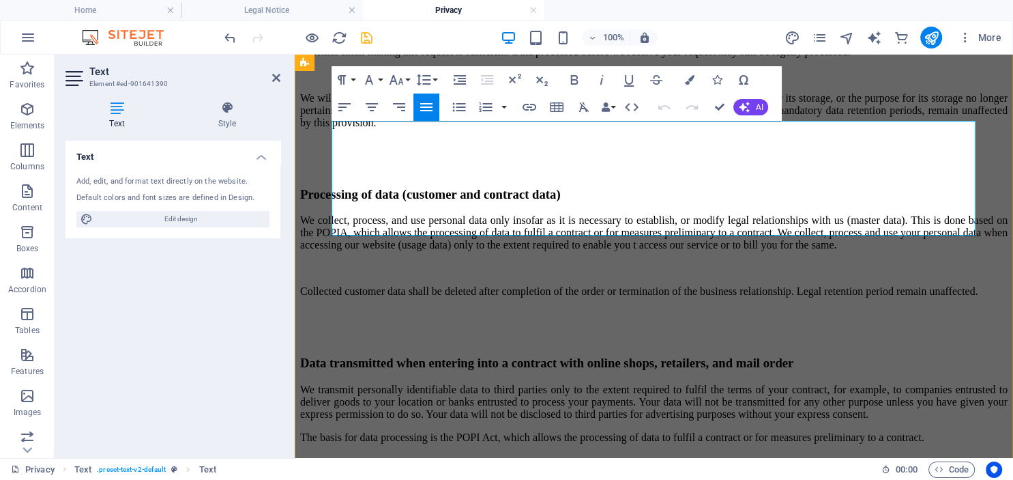
click at [488, 214] on p "We collect, process, and use personal data only insofar as it is necessary to e…" at bounding box center [653, 232] width 707 height 37
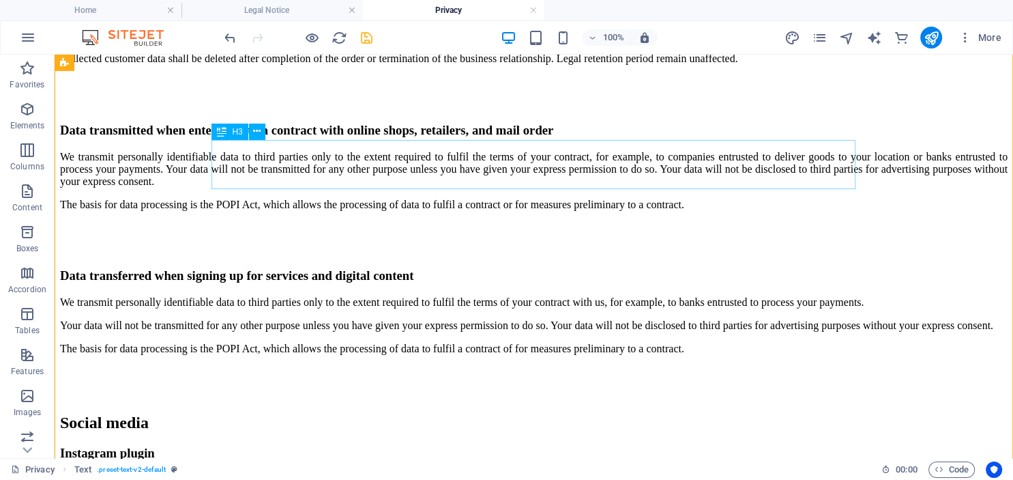
scroll to position [2832, 0]
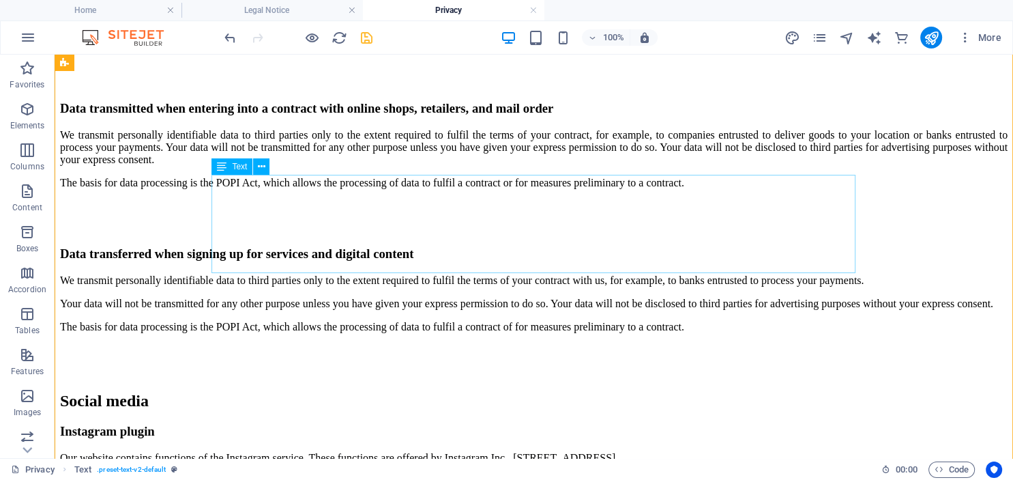
click at [452, 189] on div "We transmit personally identifiable data to third parties only to the extent re…" at bounding box center [533, 159] width 947 height 60
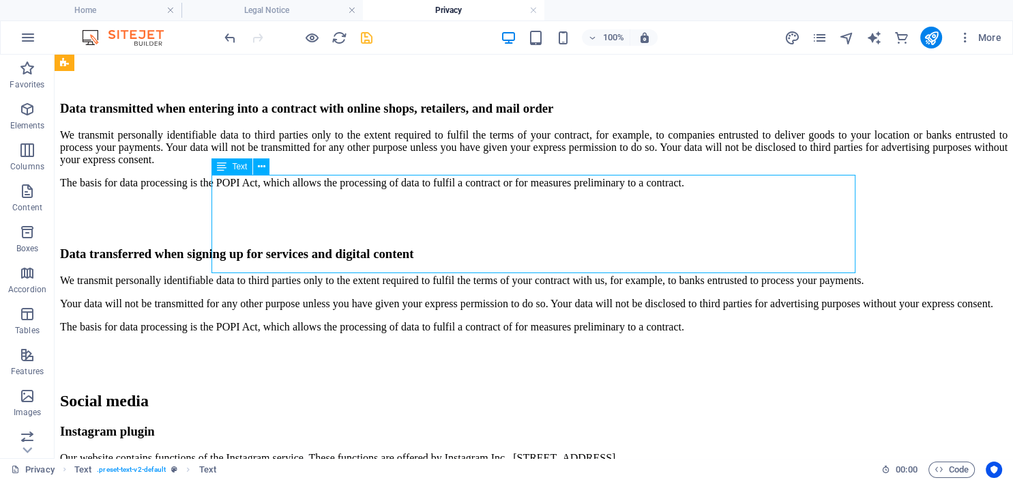
click at [452, 189] on div "We transmit personally identifiable data to third parties only to the extent re…" at bounding box center [533, 159] width 947 height 60
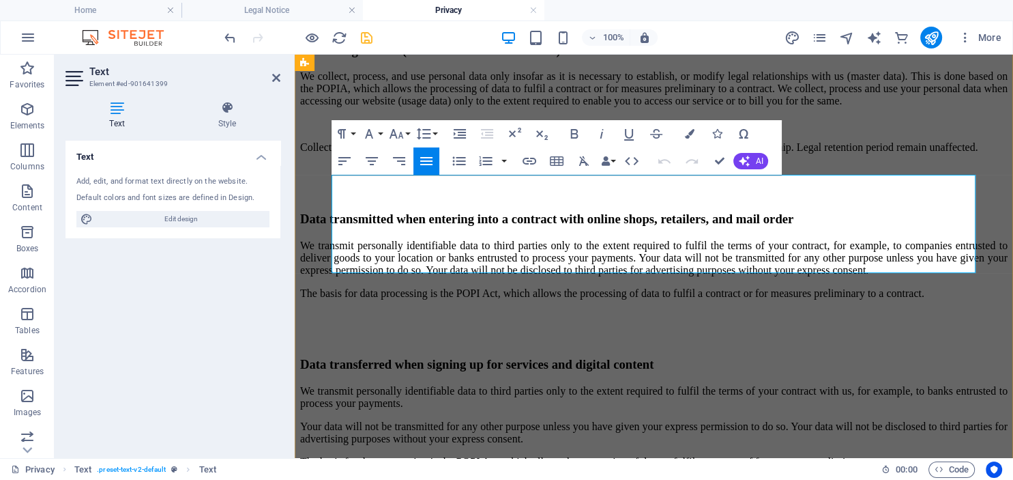
click at [767, 239] on p "We transmit personally identifiable data to third parties only to the extent re…" at bounding box center [653, 257] width 707 height 37
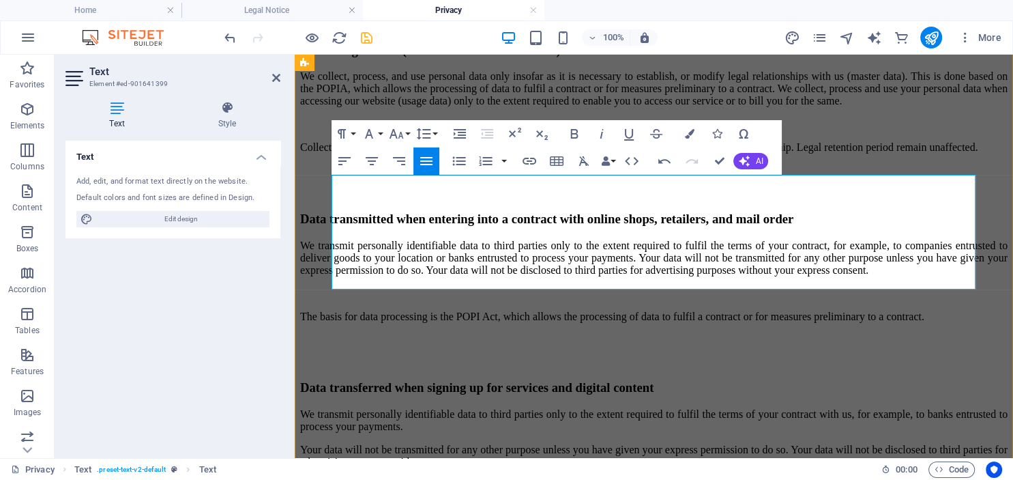
click at [559, 310] on p "The basis for data processing is the POPI Act, which allows the processing of d…" at bounding box center [653, 316] width 707 height 12
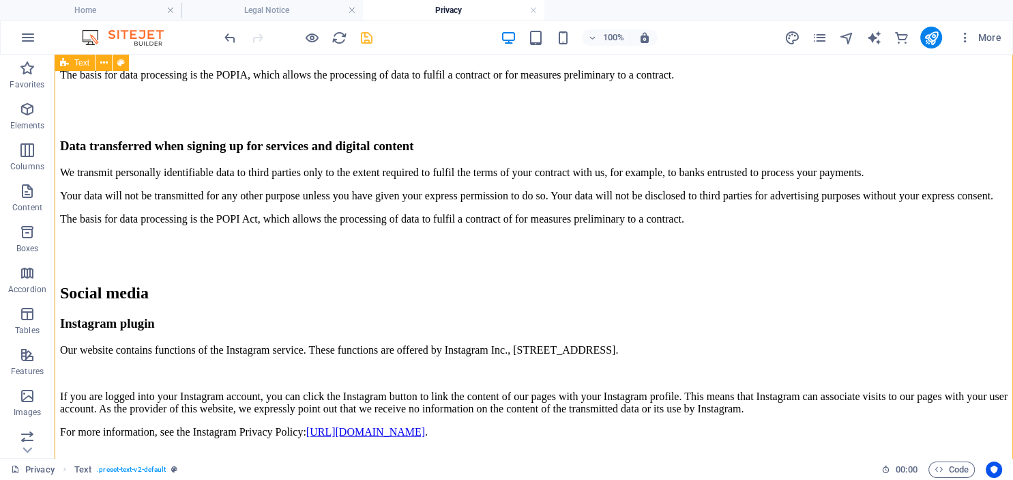
scroll to position [2977, 0]
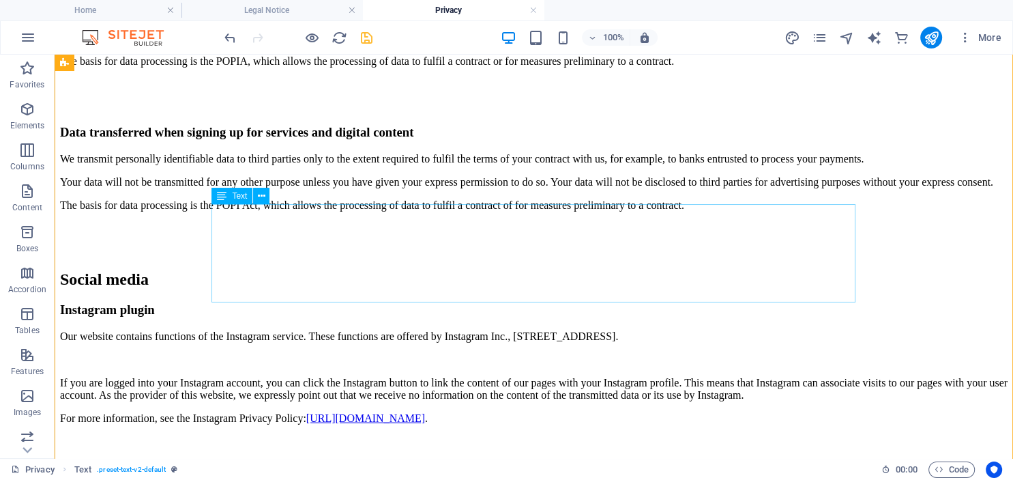
click at [291, 211] on div "We transmit personally identifiable data to third parties only to the extent re…" at bounding box center [533, 182] width 947 height 59
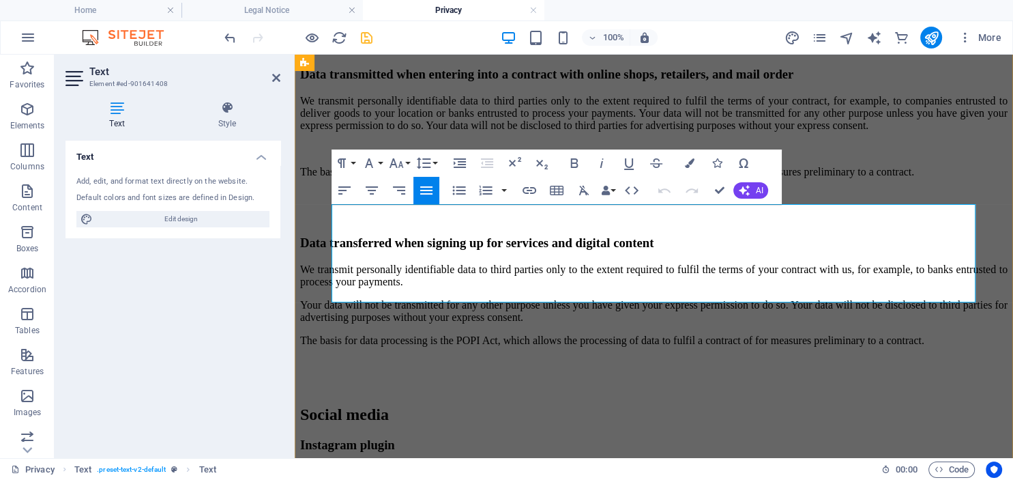
click at [658, 263] on p "We transmit personally identifiable data to third parties only to the extent re…" at bounding box center [653, 275] width 707 height 25
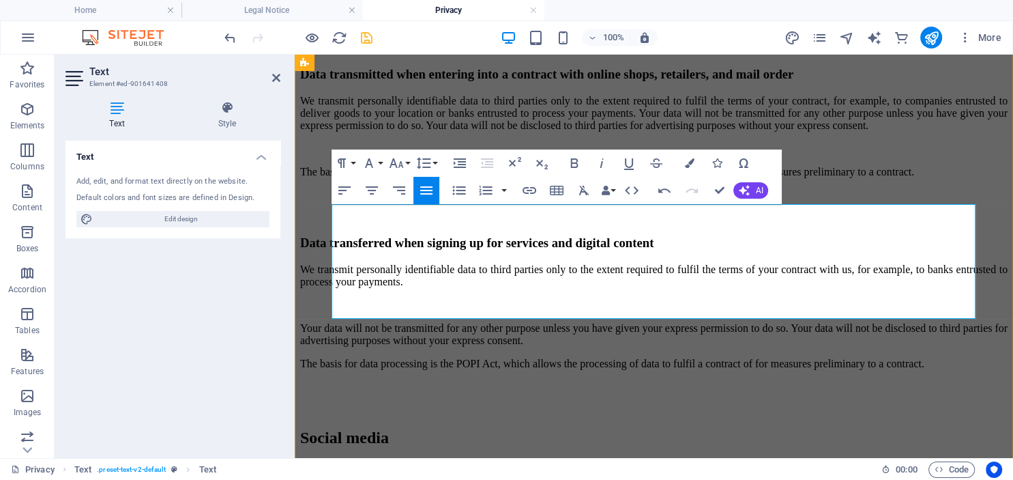
click at [784, 322] on p "Your data will not be transmitted for any other purpose unless you have given y…" at bounding box center [653, 334] width 707 height 25
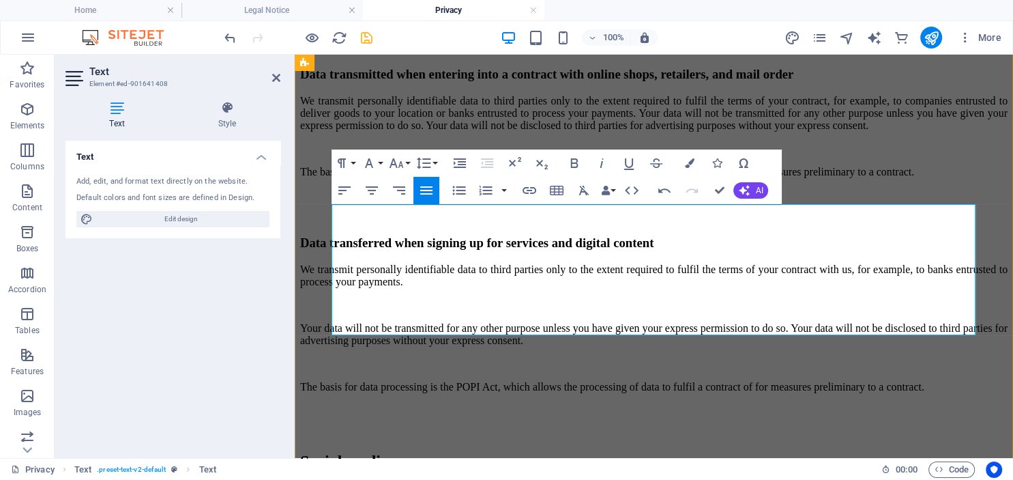
click at [560, 381] on p "The basis for data processing is the POPI Act, which allows the processing of d…" at bounding box center [653, 387] width 707 height 12
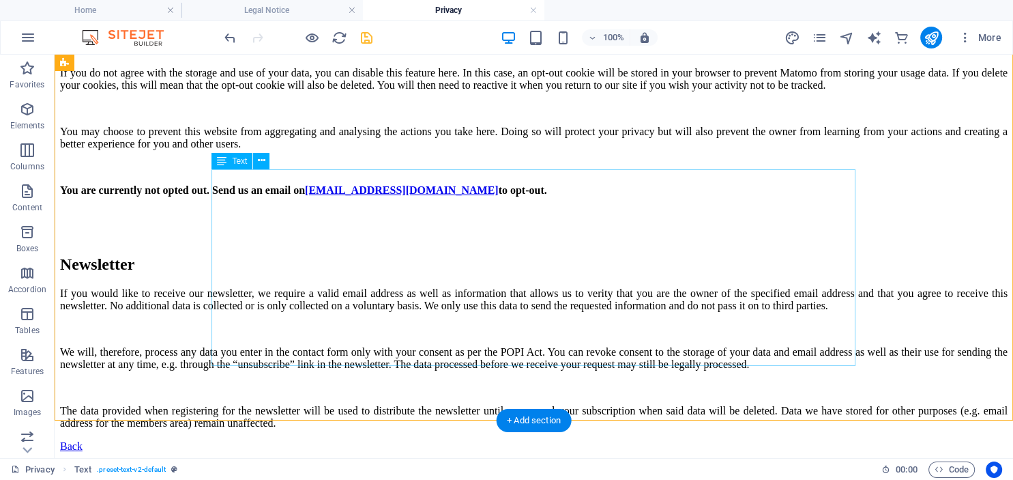
scroll to position [3860, 0]
click at [653, 287] on div "If you would like to receive our newsletter, we require a valid email address a…" at bounding box center [533, 358] width 947 height 142
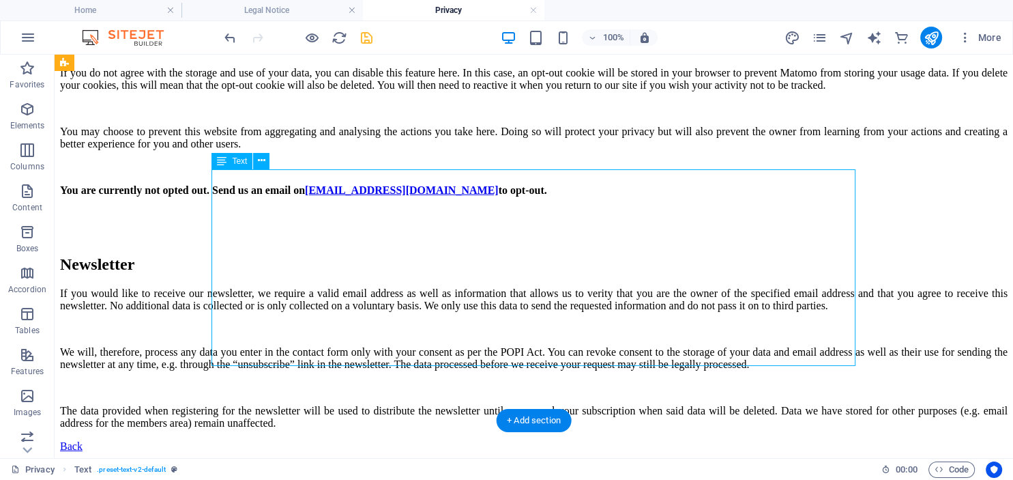
click at [653, 287] on div "If you would like to receive our newsletter, we require a valid email address a…" at bounding box center [533, 358] width 947 height 142
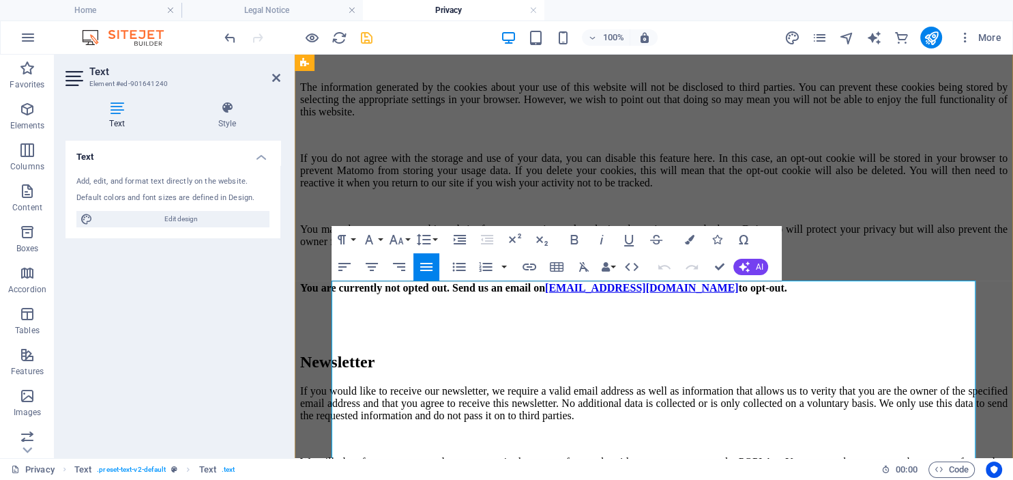
scroll to position [3807, 0]
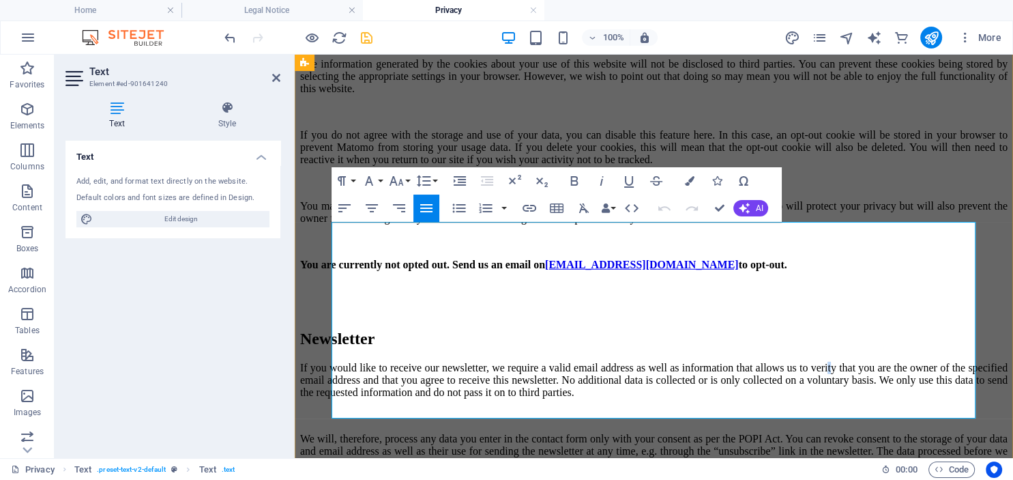
click at [947, 362] on p "If you would like to receive our newsletter, we require a valid email address a…" at bounding box center [653, 380] width 707 height 37
click at [873, 432] on p "We will, therefore, process any data you enter in the contact form only with yo…" at bounding box center [653, 450] width 707 height 37
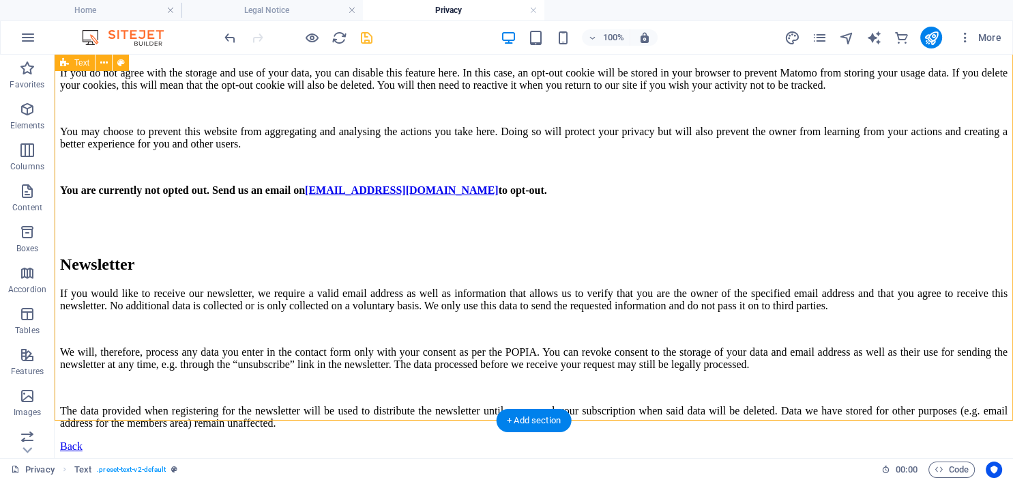
scroll to position [3860, 0]
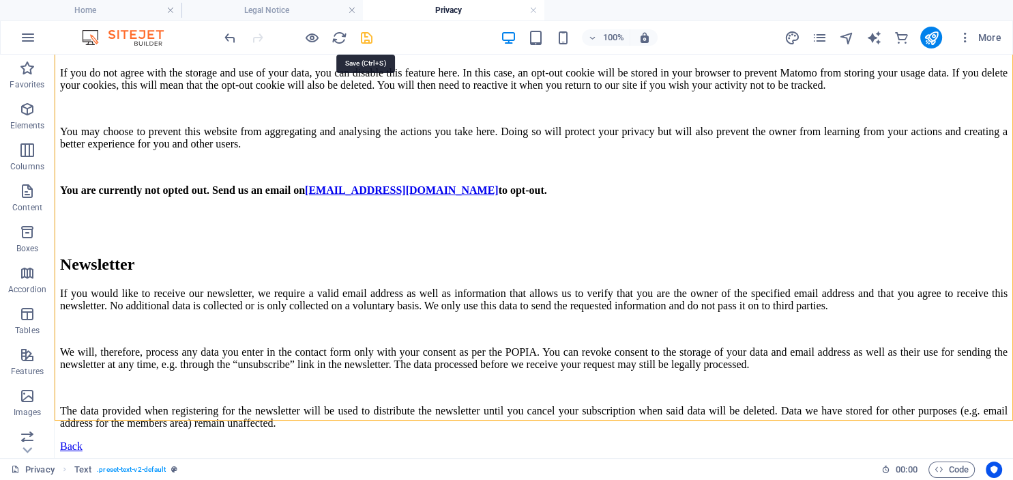
click at [369, 40] on icon "save" at bounding box center [367, 38] width 16 height 16
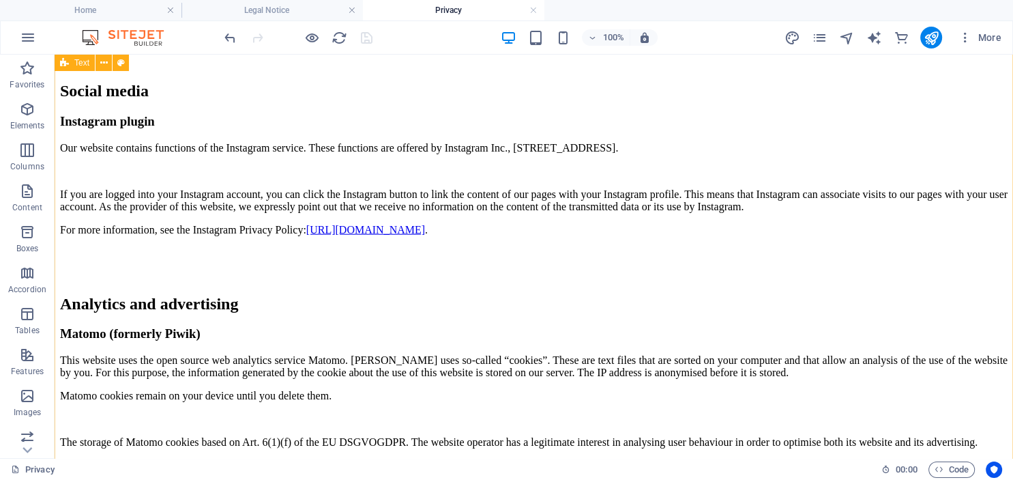
scroll to position [3140, 0]
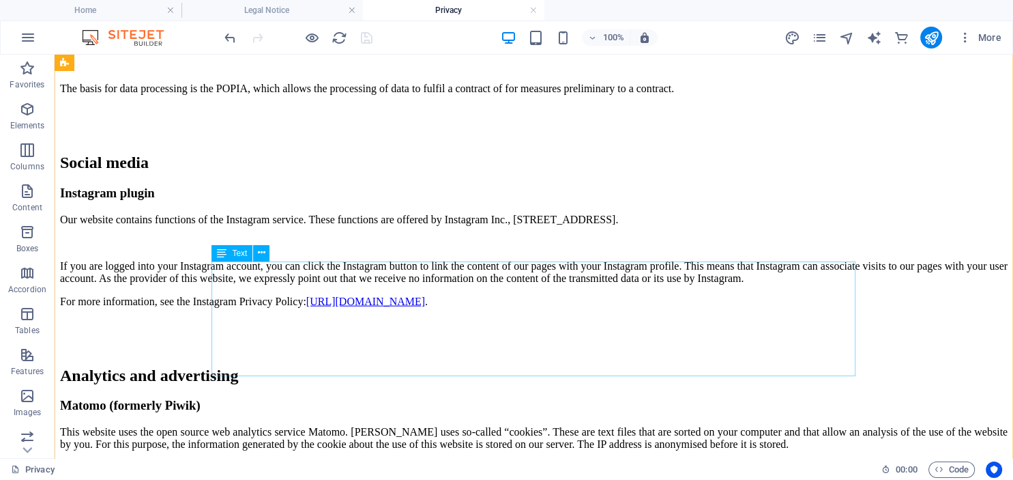
click at [839, 308] on div "Our website contains functions of the Instagram service. These functions are of…" at bounding box center [533, 260] width 947 height 94
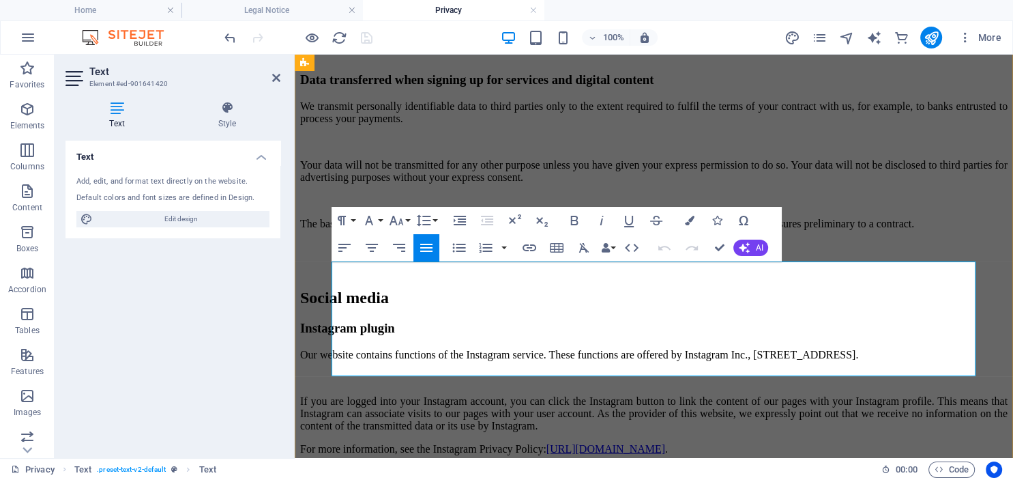
click at [970, 395] on p "If you are logged into your Instagram account, you can click the Instagram butt…" at bounding box center [653, 413] width 707 height 37
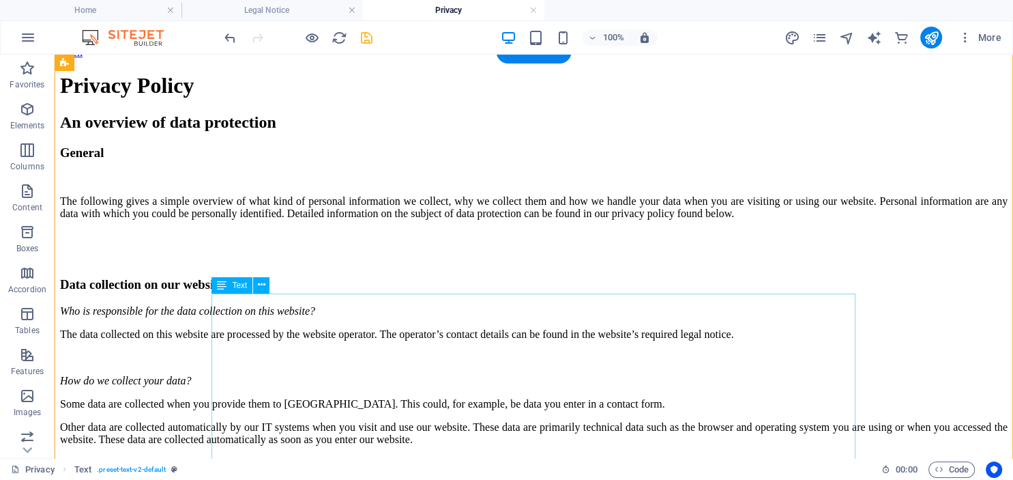
scroll to position [0, 0]
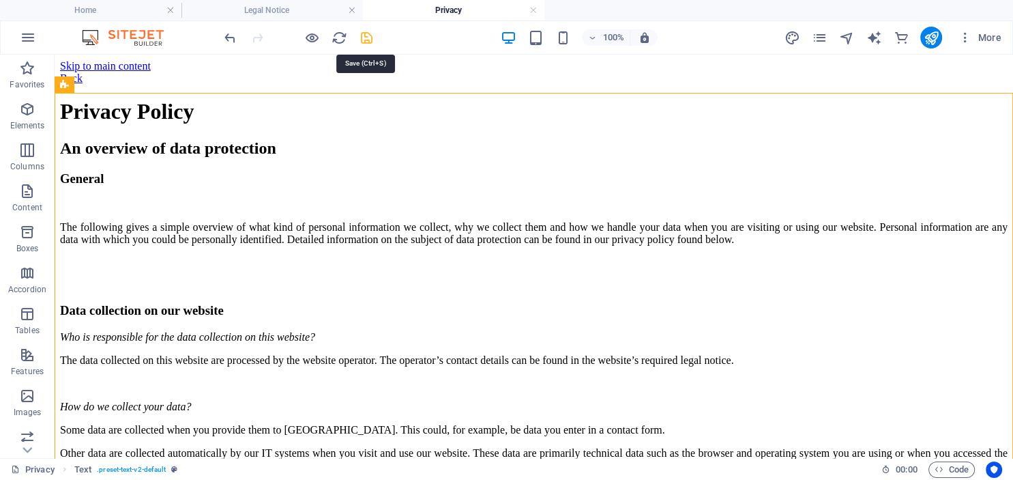
click at [368, 40] on icon "save" at bounding box center [367, 38] width 16 height 16
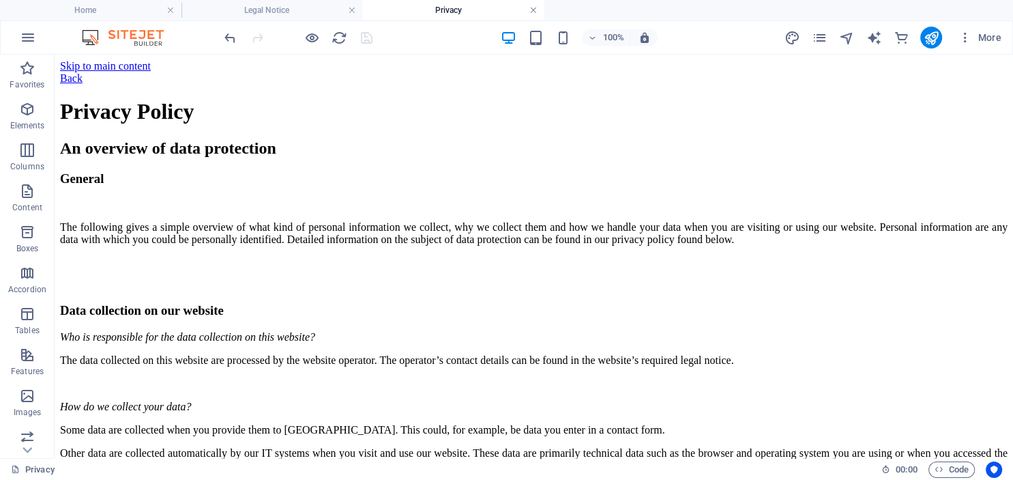
click at [533, 14] on link at bounding box center [533, 10] width 8 height 13
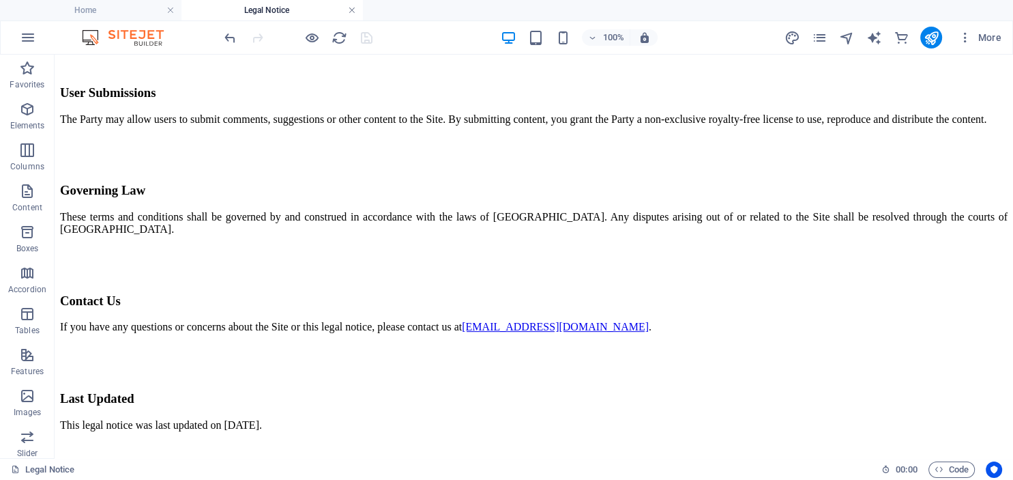
click at [353, 12] on link at bounding box center [352, 10] width 8 height 13
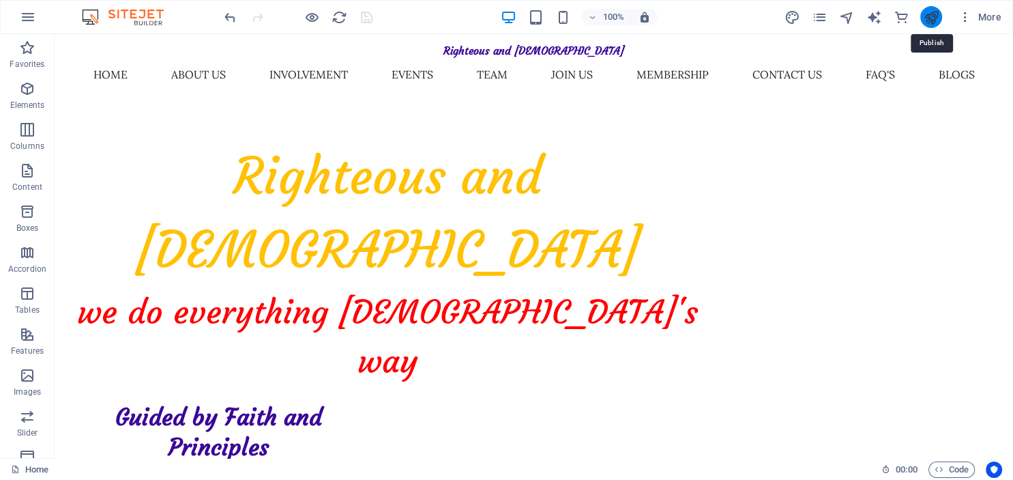
click at [929, 17] on icon "publish" at bounding box center [931, 18] width 16 height 16
